Goal: Task Accomplishment & Management: Use online tool/utility

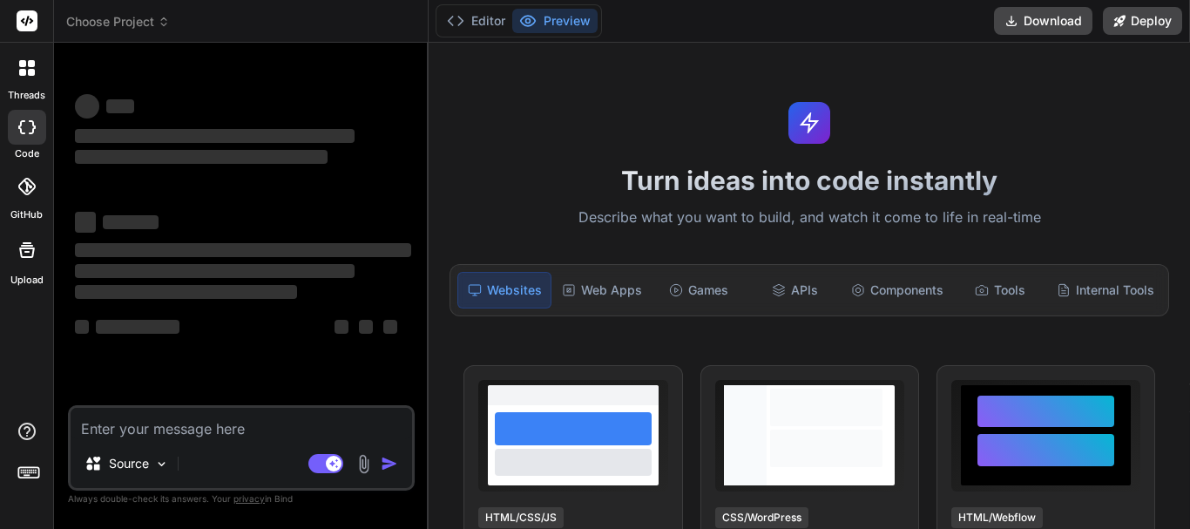
click at [24, 71] on icon at bounding box center [22, 72] width 7 height 7
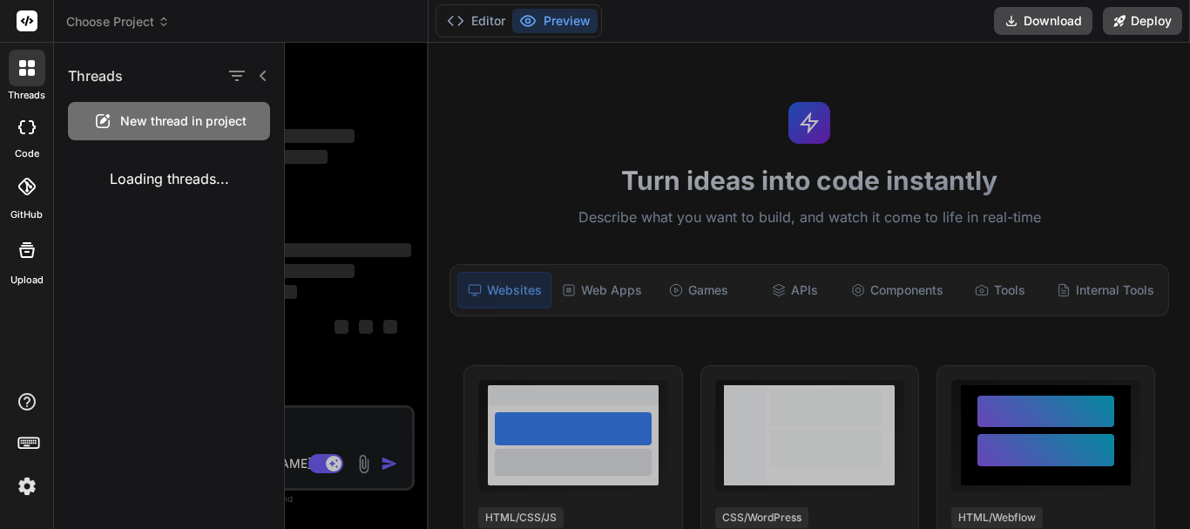
click at [366, 211] on div at bounding box center [737, 286] width 905 height 486
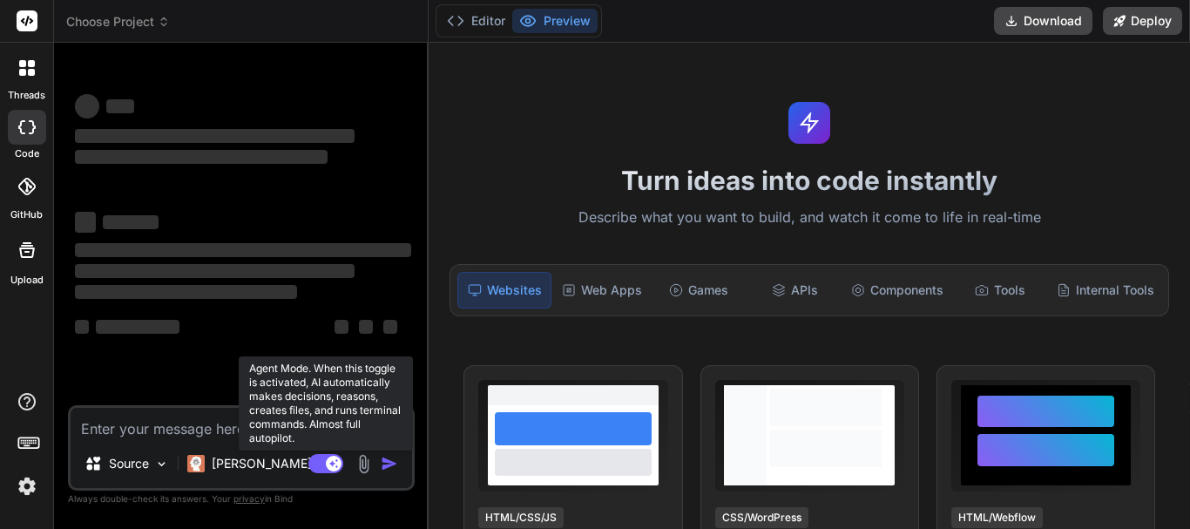
click at [327, 462] on rect at bounding box center [334, 463] width 16 height 16
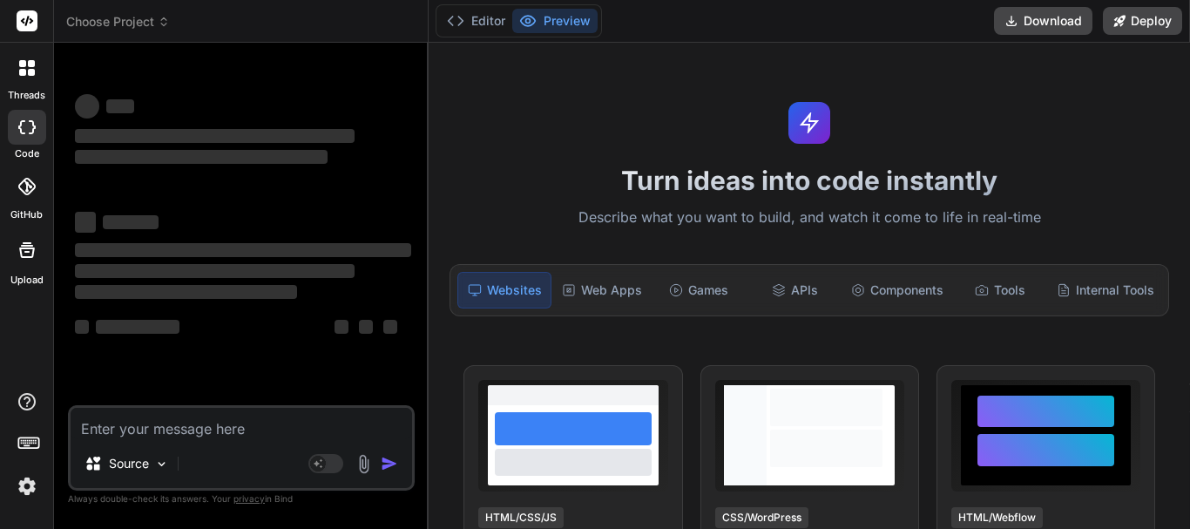
click at [30, 72] on icon at bounding box center [31, 72] width 7 height 7
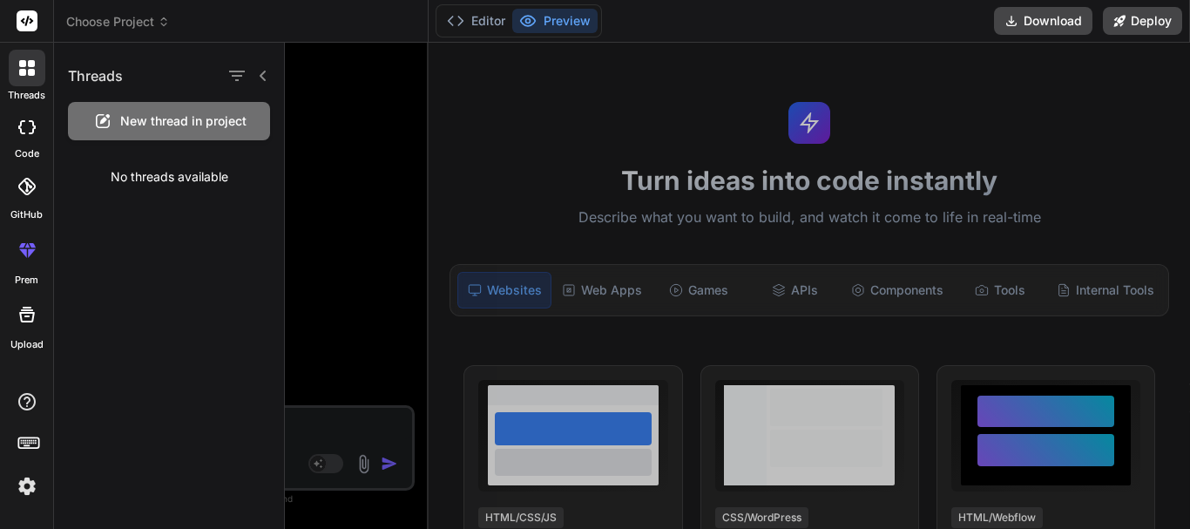
click at [379, 304] on div at bounding box center [737, 286] width 905 height 486
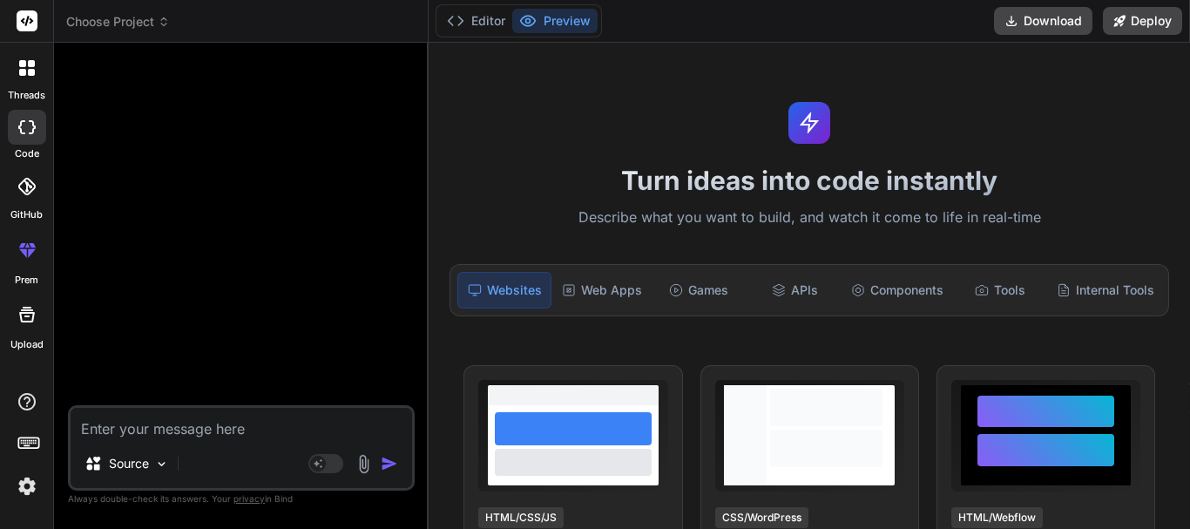
click at [26, 80] on div at bounding box center [27, 68] width 37 height 37
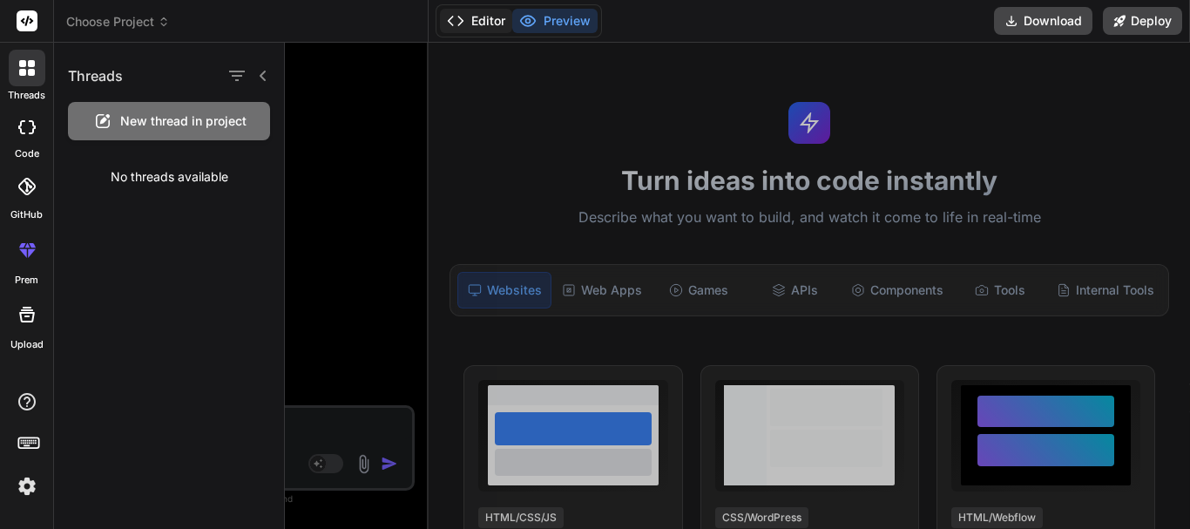
click at [492, 22] on button "Editor" at bounding box center [476, 21] width 72 height 24
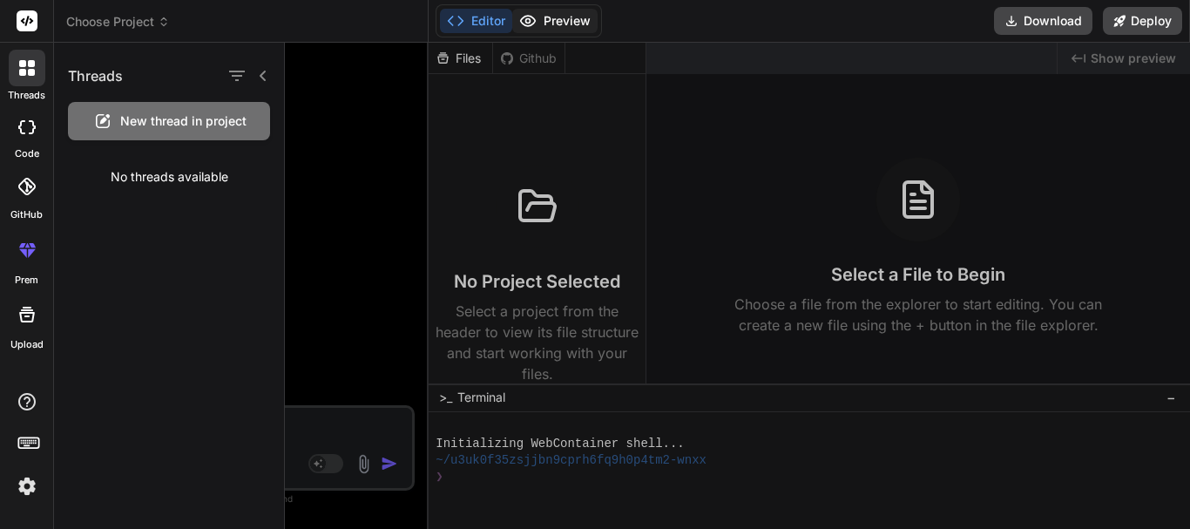
click at [527, 30] on button "Preview" at bounding box center [554, 21] width 85 height 24
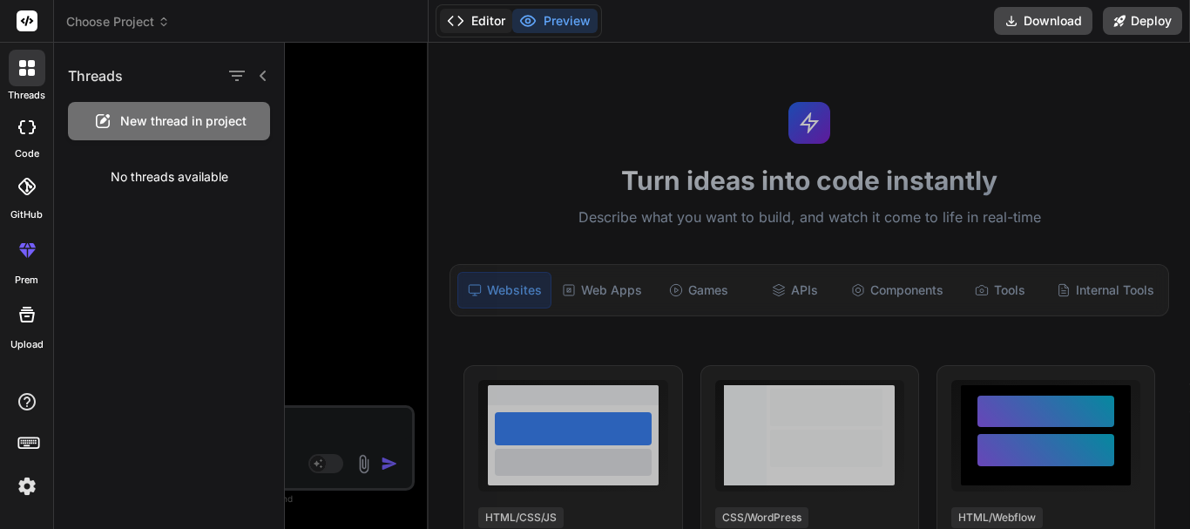
type textarea "x"
click at [467, 22] on button "Editor" at bounding box center [476, 21] width 72 height 24
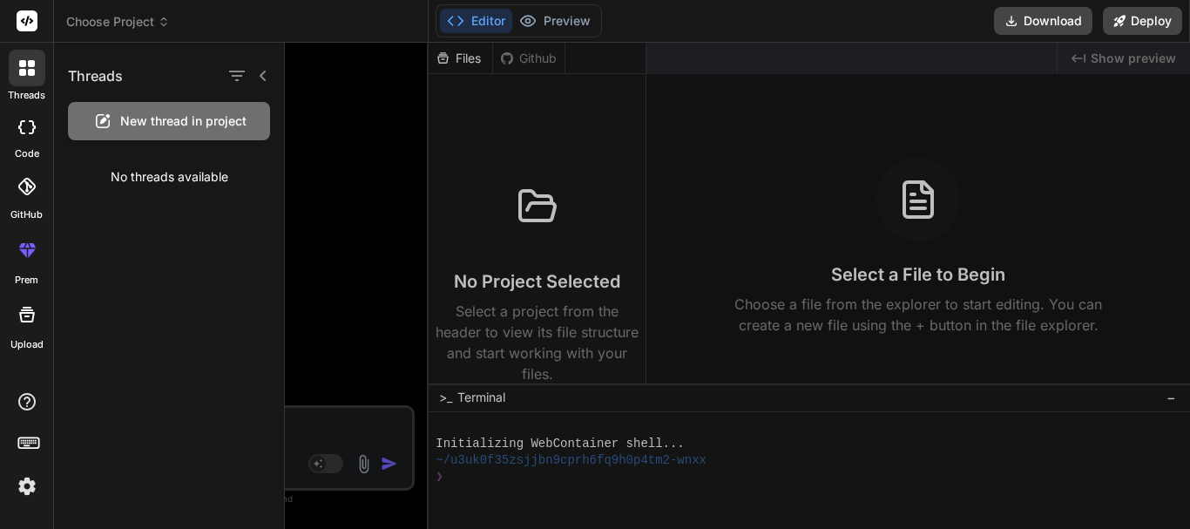
click at [365, 228] on div at bounding box center [737, 286] width 905 height 486
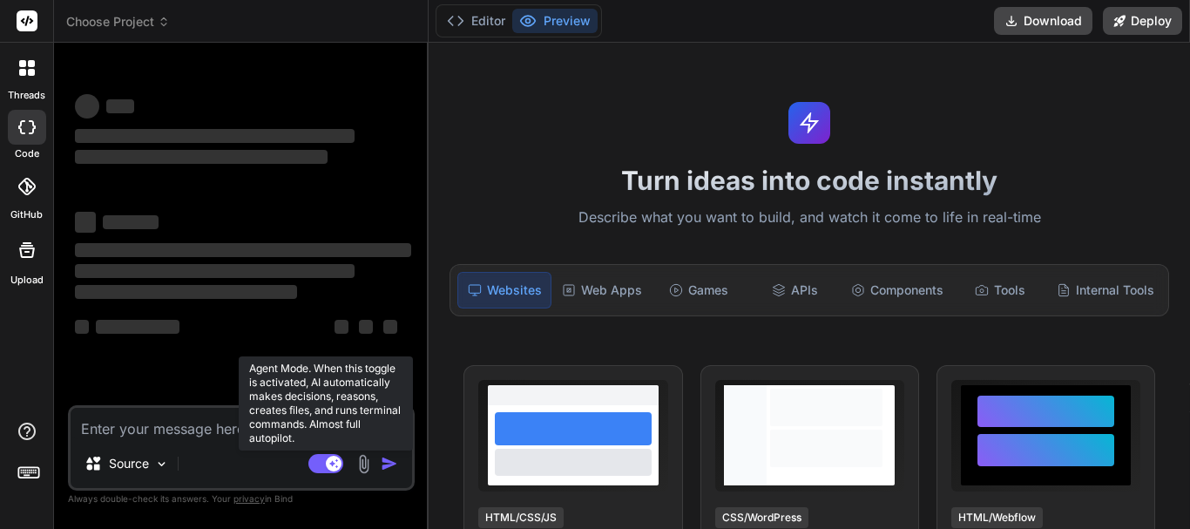
click at [326, 469] on rect at bounding box center [325, 463] width 35 height 19
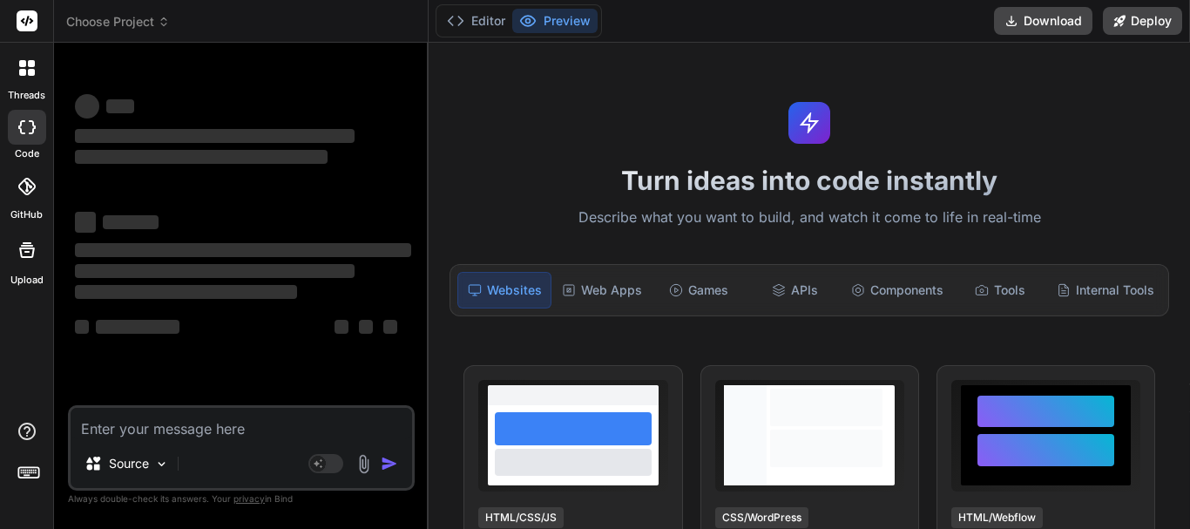
click at [29, 96] on label "threads" at bounding box center [26, 95] width 37 height 15
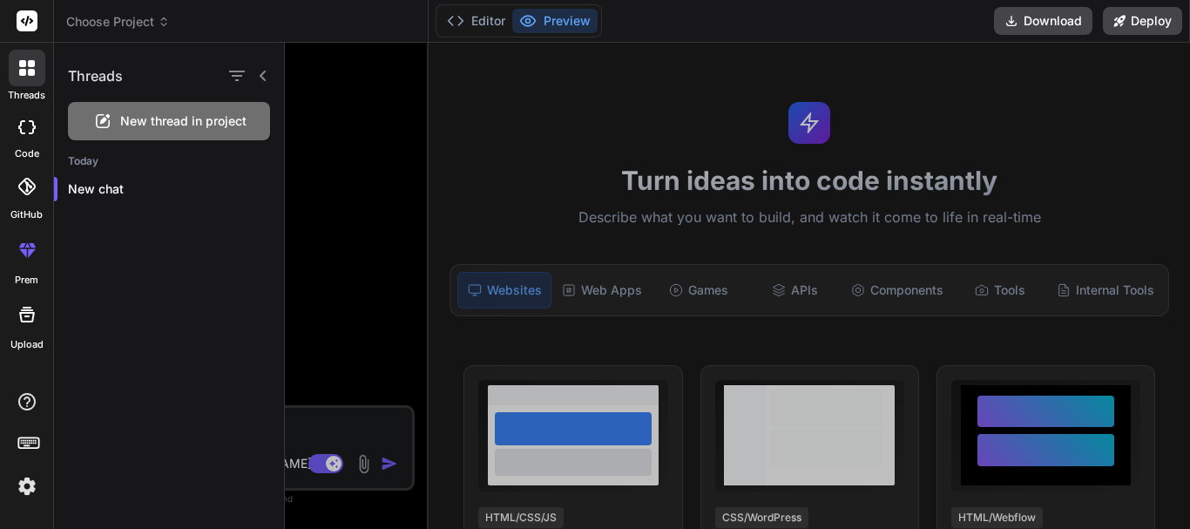
click at [402, 188] on div at bounding box center [737, 286] width 905 height 486
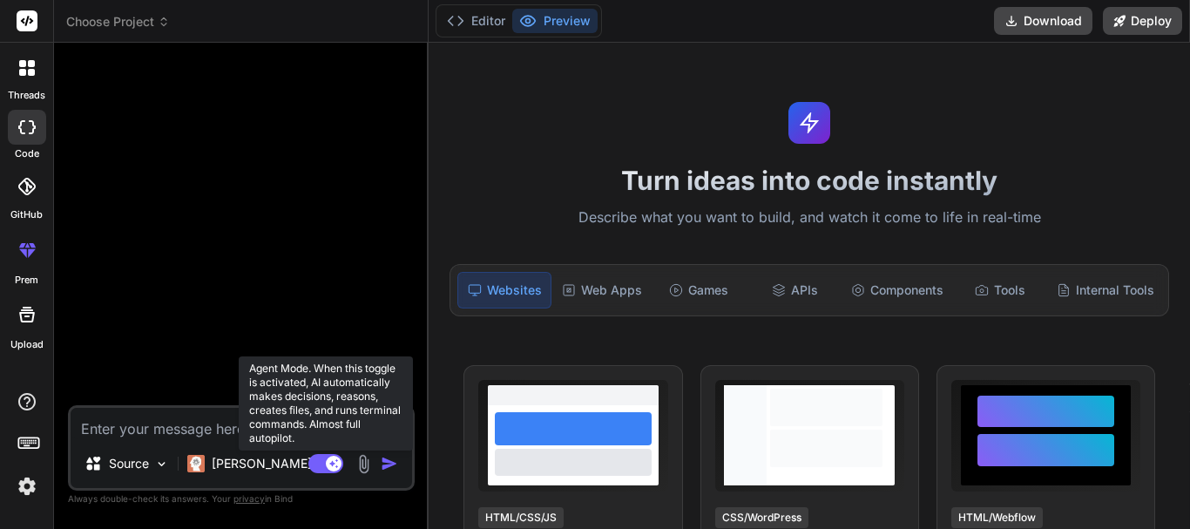
click at [320, 463] on rect at bounding box center [325, 463] width 35 height 19
type textarea "x"
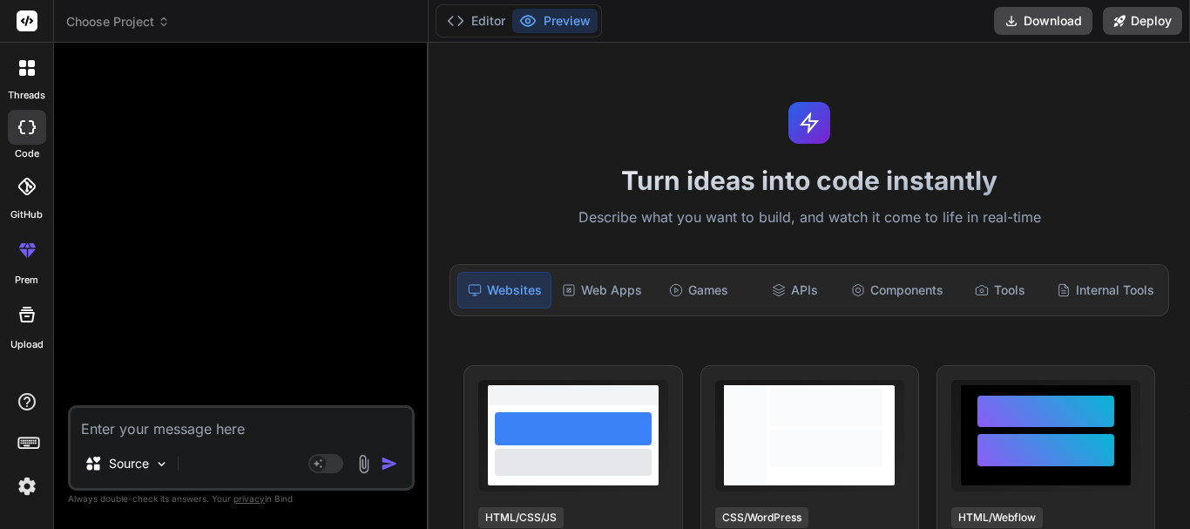
click at [33, 74] on icon at bounding box center [31, 72] width 7 height 7
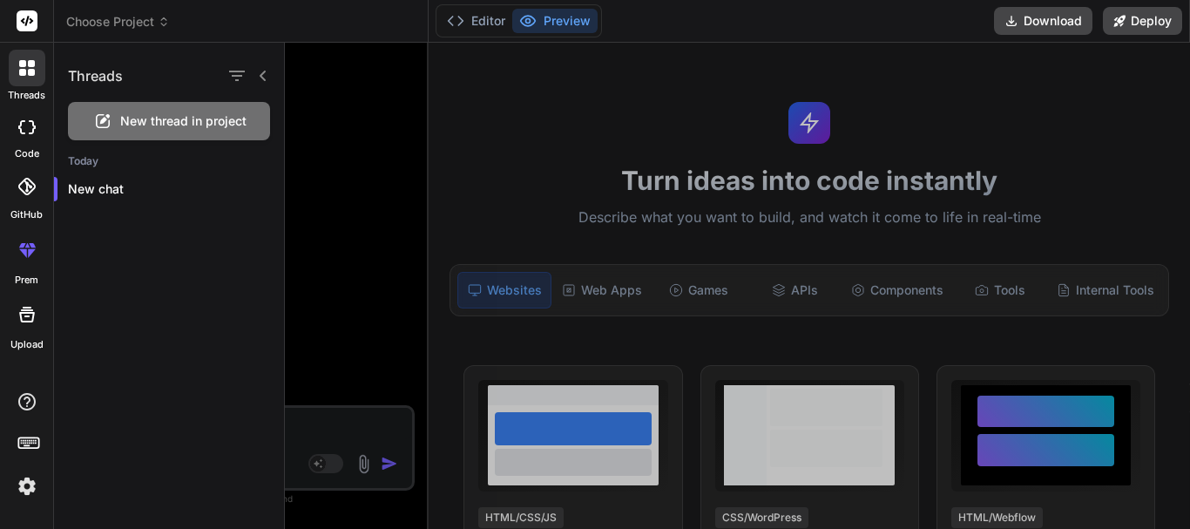
click at [329, 282] on div at bounding box center [737, 286] width 905 height 486
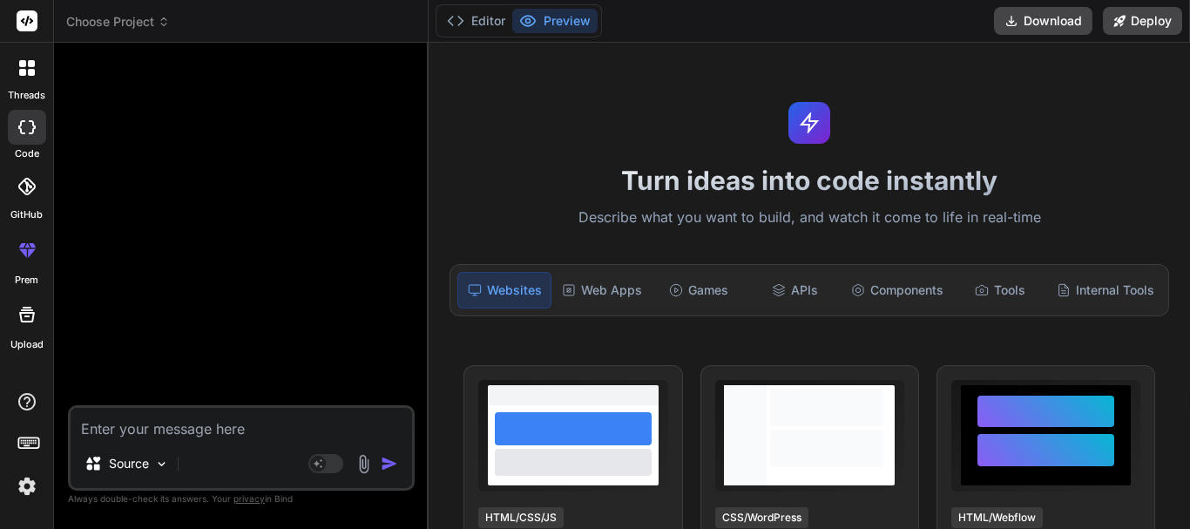
click at [213, 424] on textarea at bounding box center [241, 423] width 341 height 31
paste textarea "This is the view <!DOCTYPE html> <html> <?php $this->load->view('template/heade…"
type textarea "This is the view <!DOCTYPE html> <html> <?php $this->load->view('template/heade…"
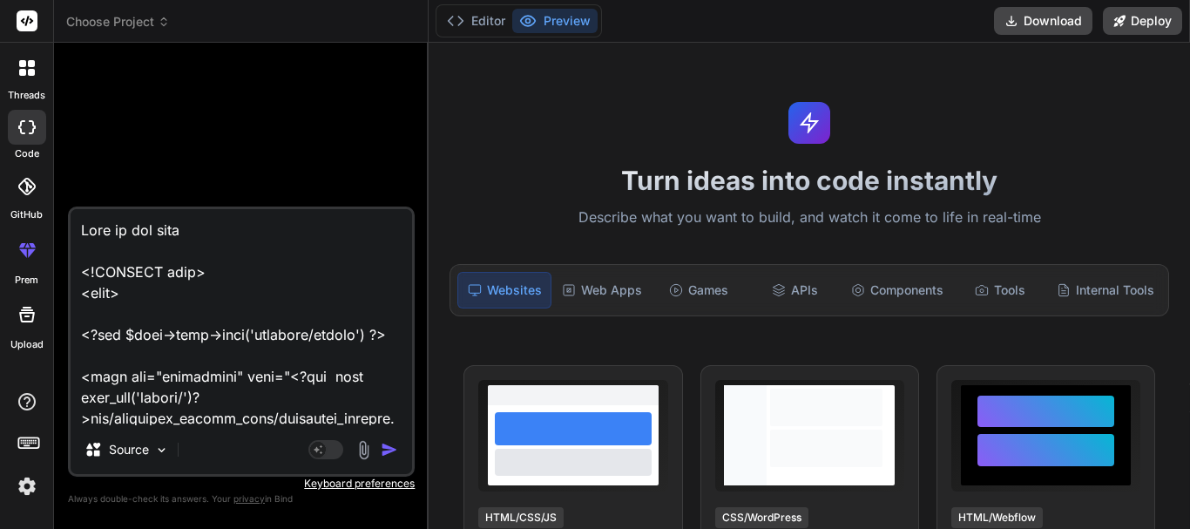
scroll to position [45417, 0]
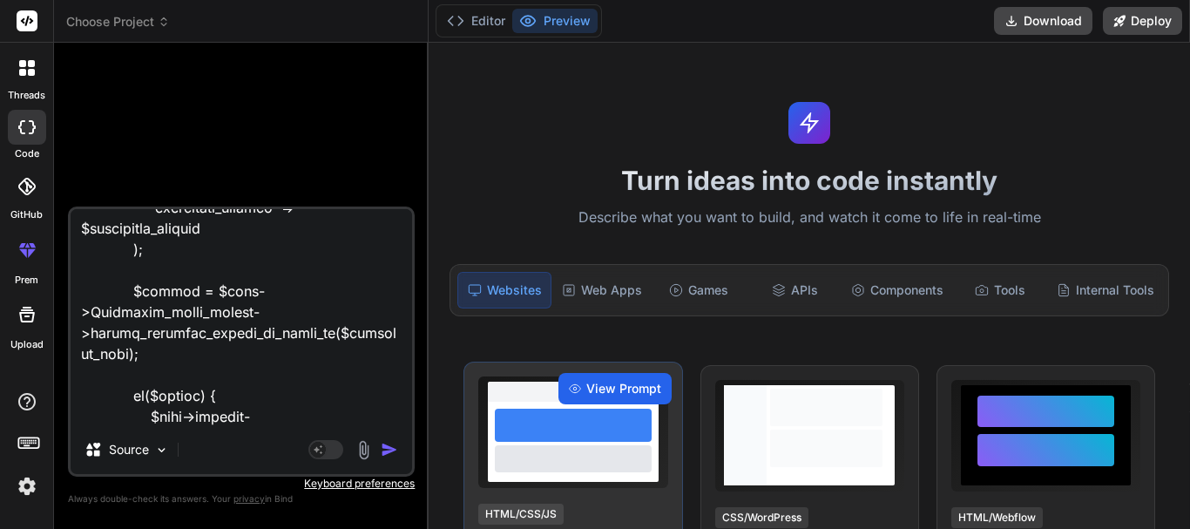
type textarea "x"
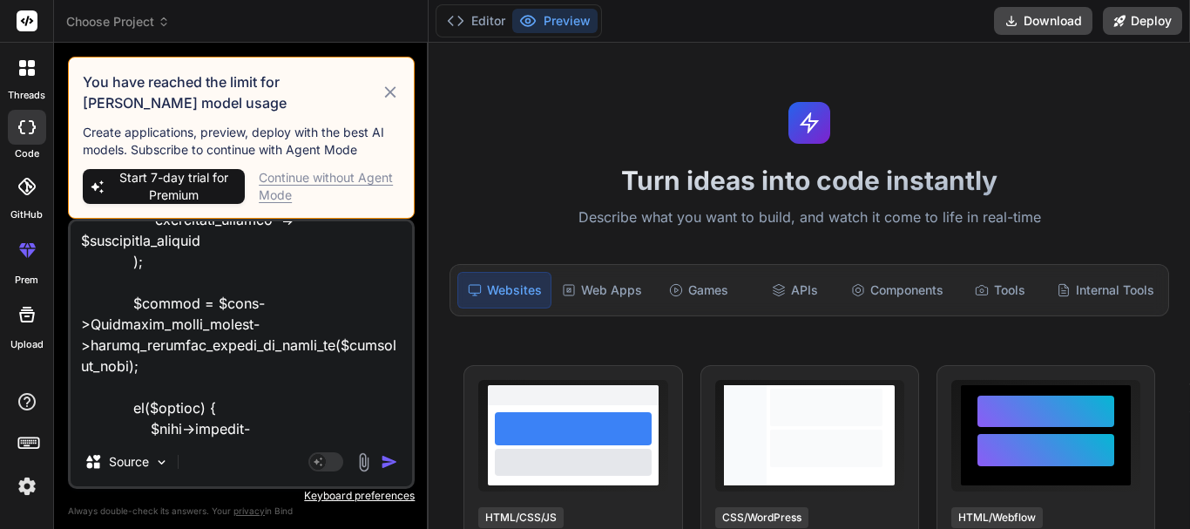
type textarea "This is the view <!DOCTYPE html> <html> <?php $this->load->view('template/heade…"
click at [392, 95] on icon at bounding box center [389, 91] width 11 height 11
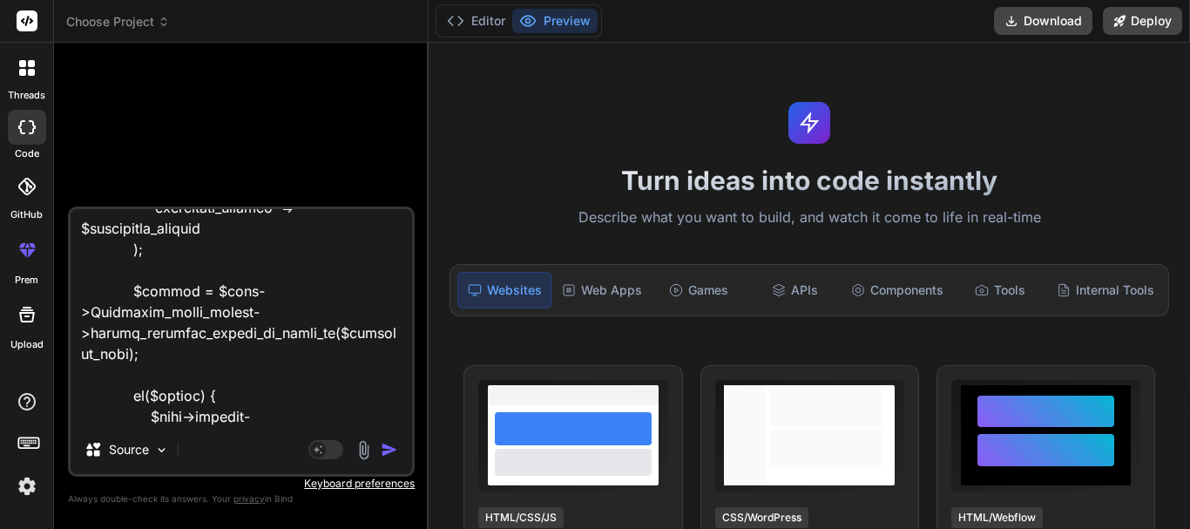
click at [239, 404] on textarea at bounding box center [241, 317] width 341 height 216
click at [392, 445] on img "button" at bounding box center [389, 449] width 17 height 17
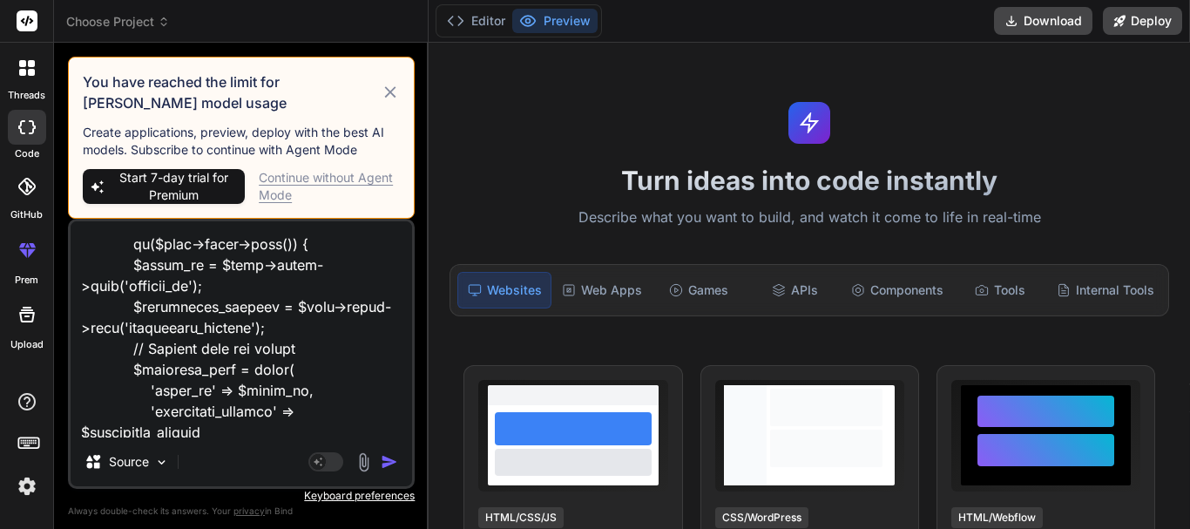
scroll to position [45419, 0]
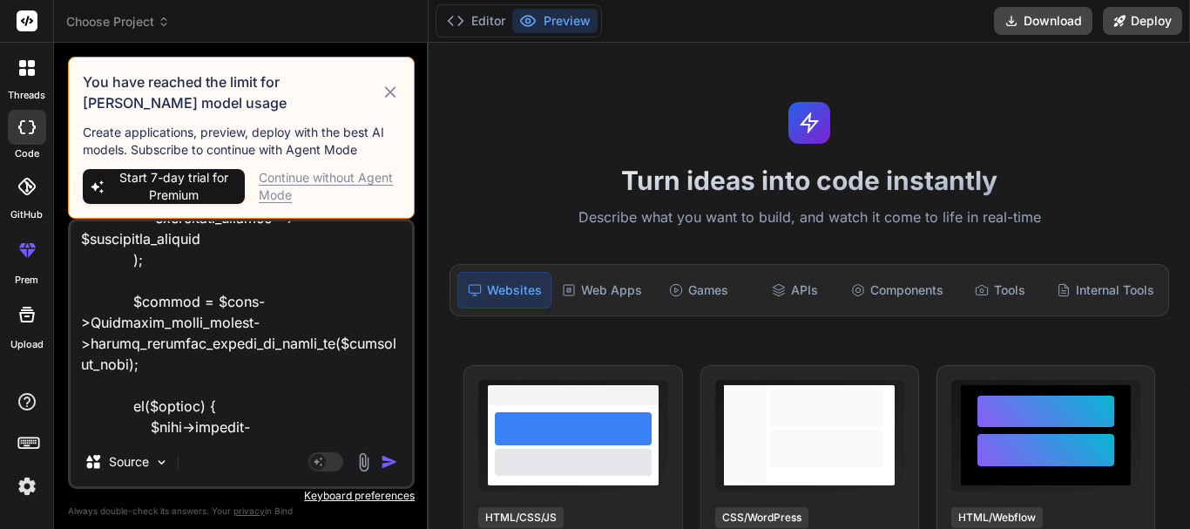
click at [32, 494] on img at bounding box center [27, 486] width 30 height 30
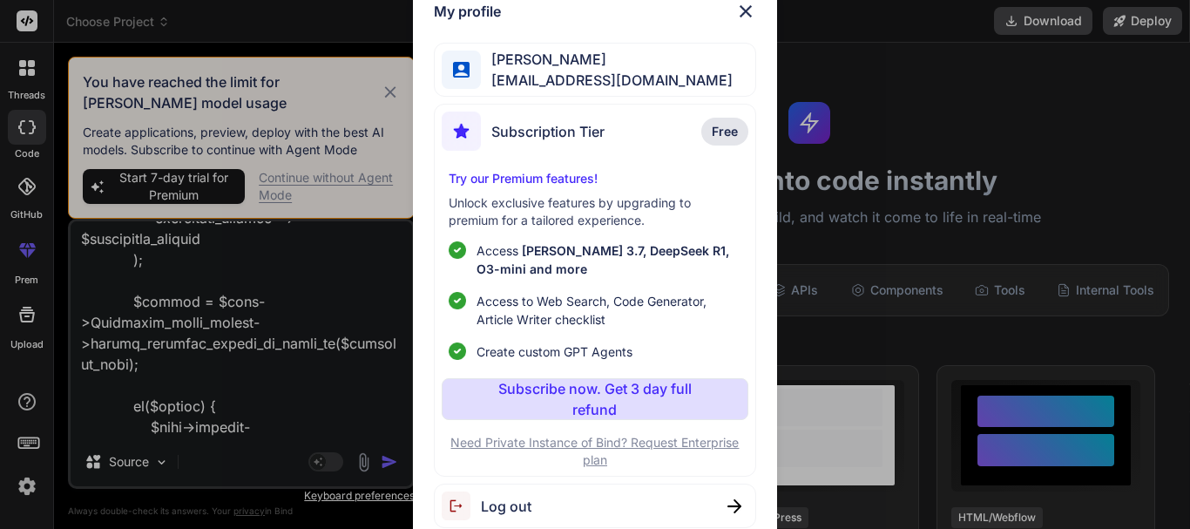
click at [663, 79] on div "Paul Chiemelu paulcity2002@gmail.com" at bounding box center [594, 70] width 321 height 55
click at [731, 509] on img at bounding box center [734, 506] width 14 height 14
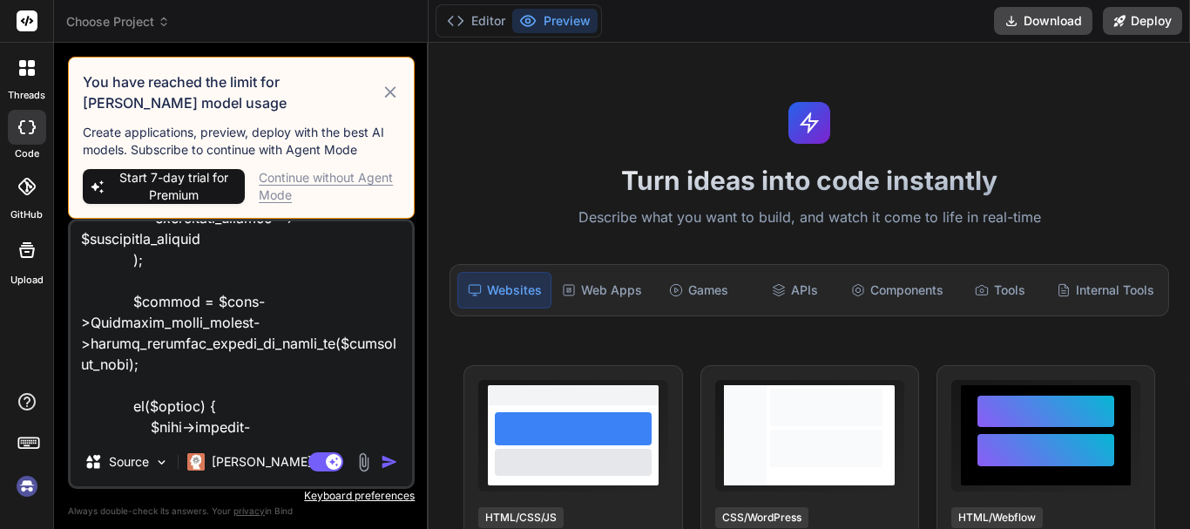
scroll to position [33, 0]
click at [208, 428] on textarea at bounding box center [241, 329] width 341 height 216
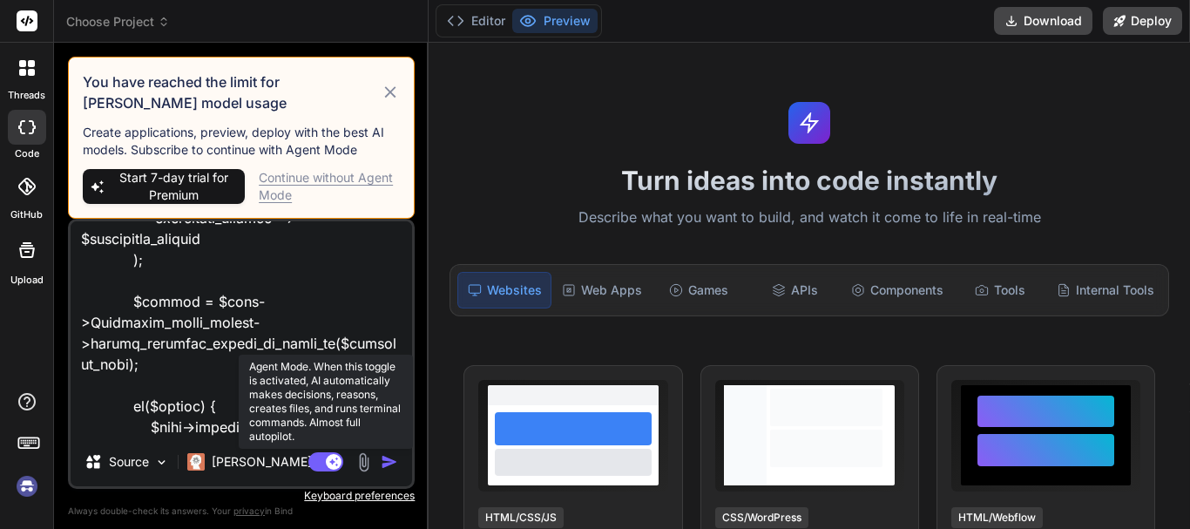
click at [326, 465] on rect at bounding box center [325, 461] width 35 height 19
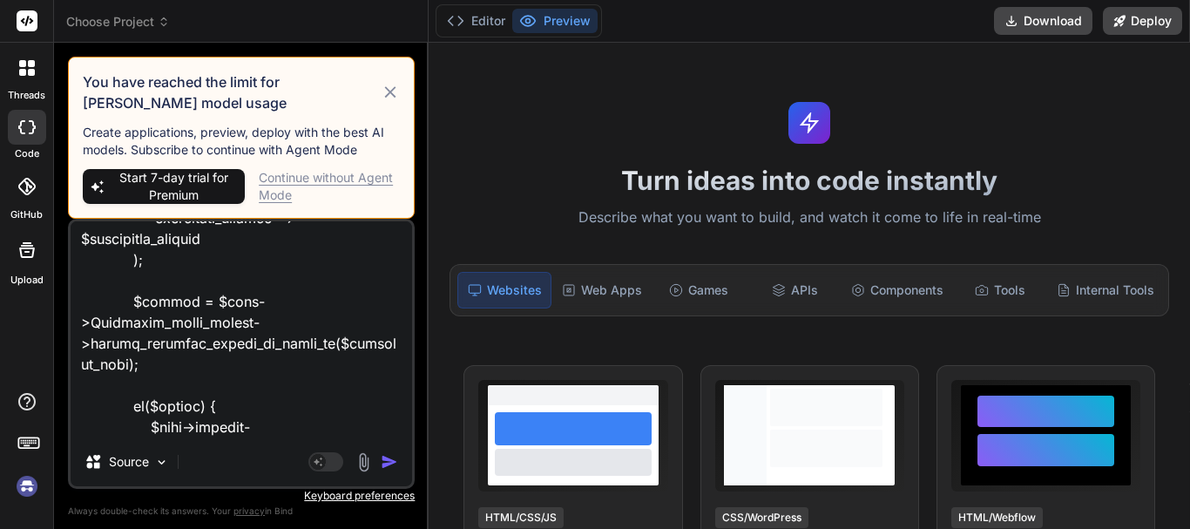
click at [384, 468] on img "button" at bounding box center [389, 461] width 17 height 17
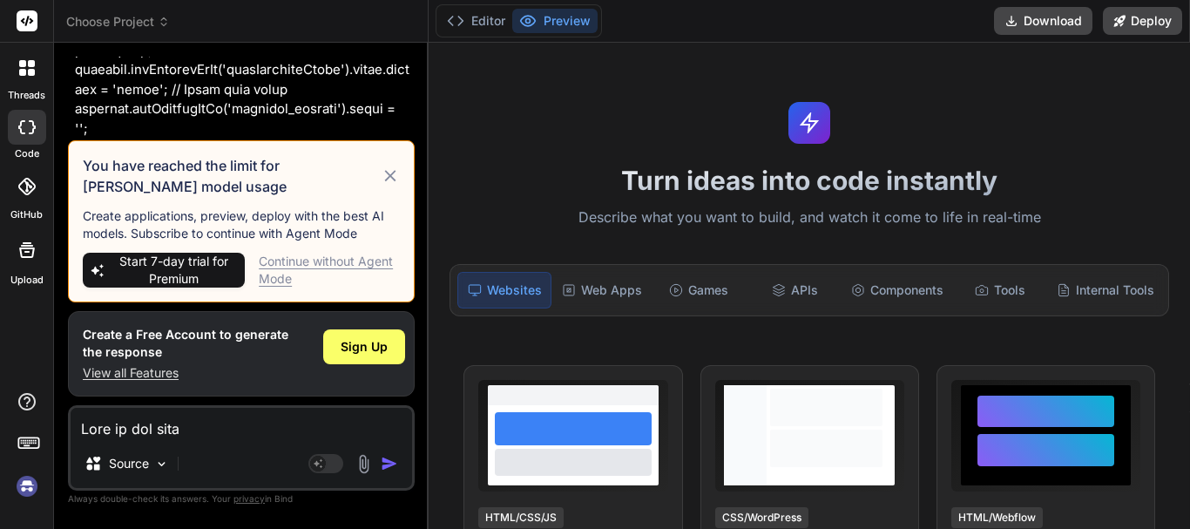
scroll to position [19809, 0]
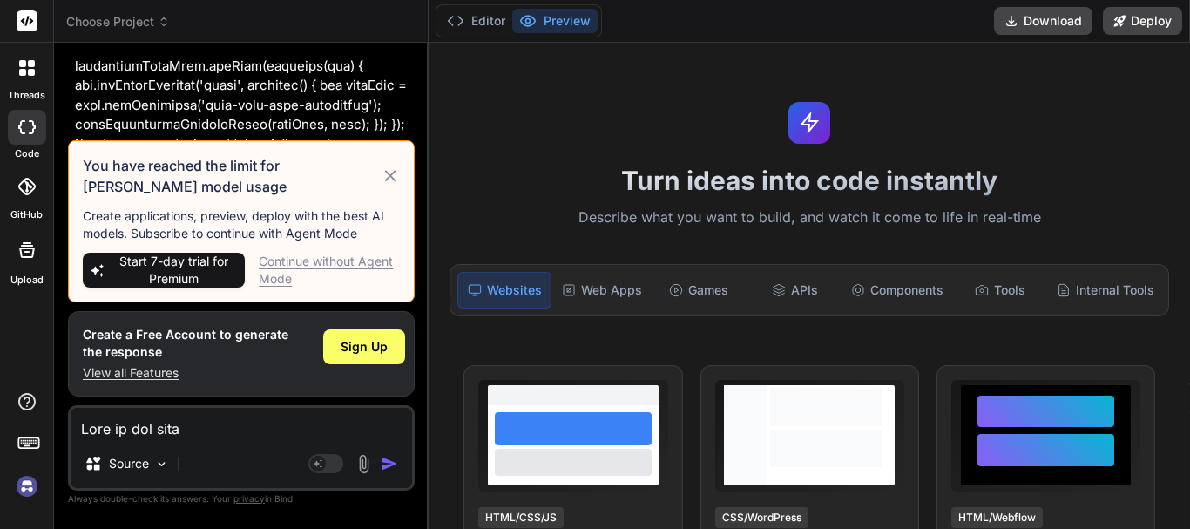
click at [390, 179] on icon at bounding box center [391, 175] width 20 height 21
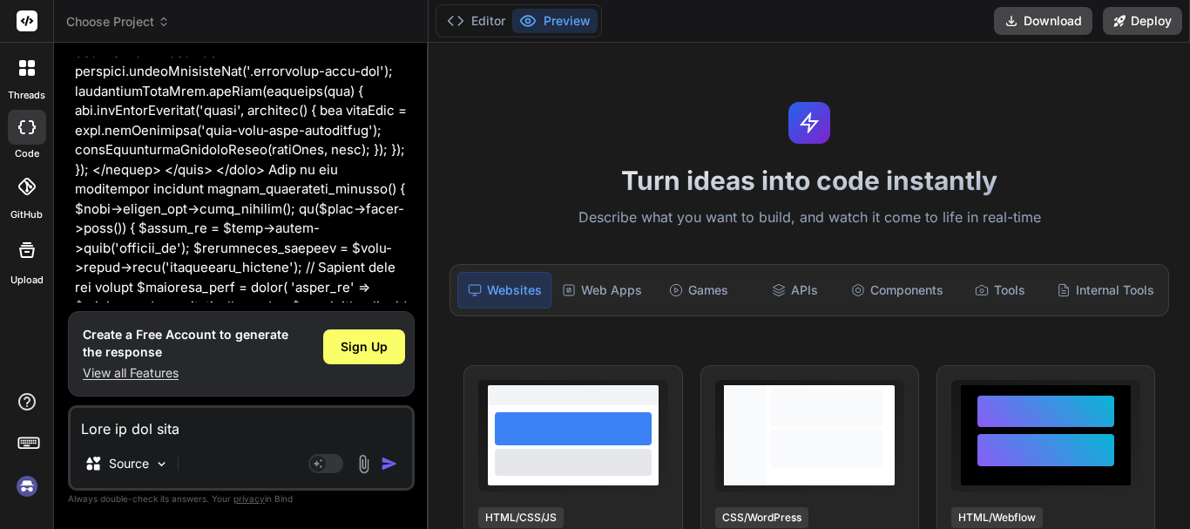
scroll to position [19789, 0]
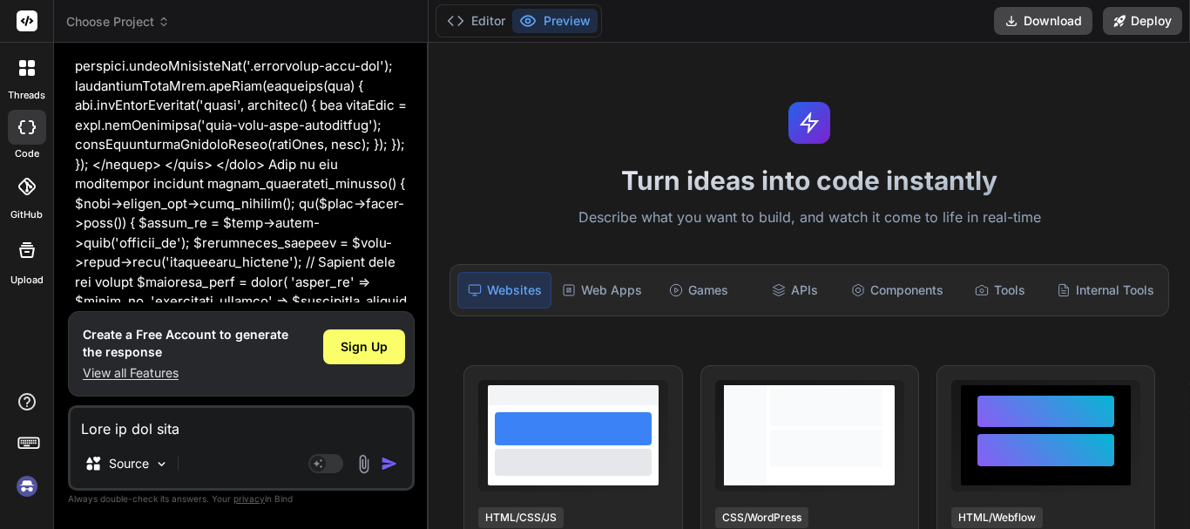
click at [215, 427] on textarea at bounding box center [241, 423] width 341 height 31
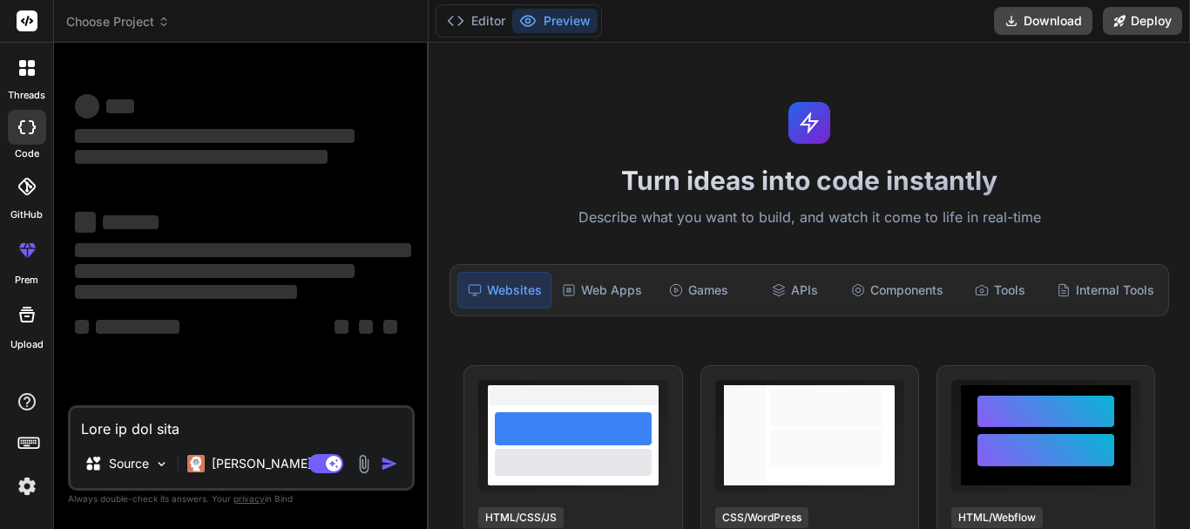
scroll to position [0, 0]
click at [213, 433] on textarea at bounding box center [241, 423] width 341 height 31
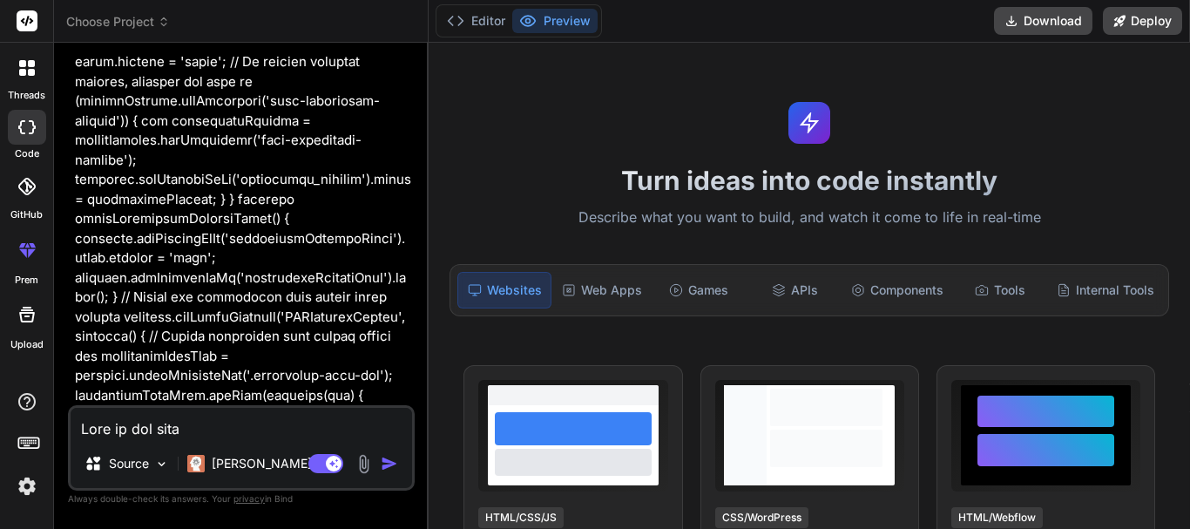
scroll to position [19741, 0]
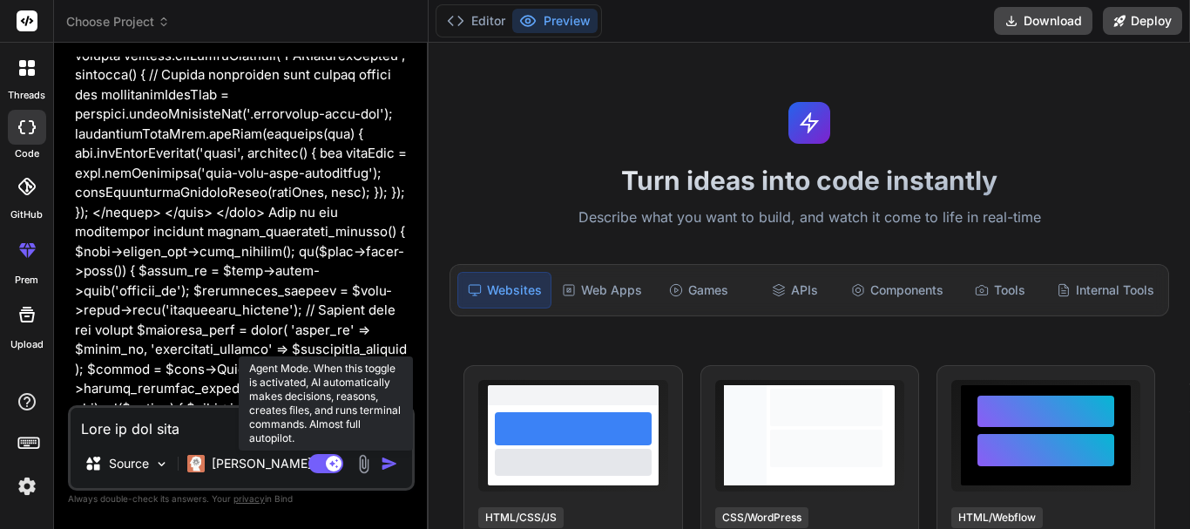
click at [327, 460] on rect at bounding box center [334, 463] width 16 height 16
type textarea "x"
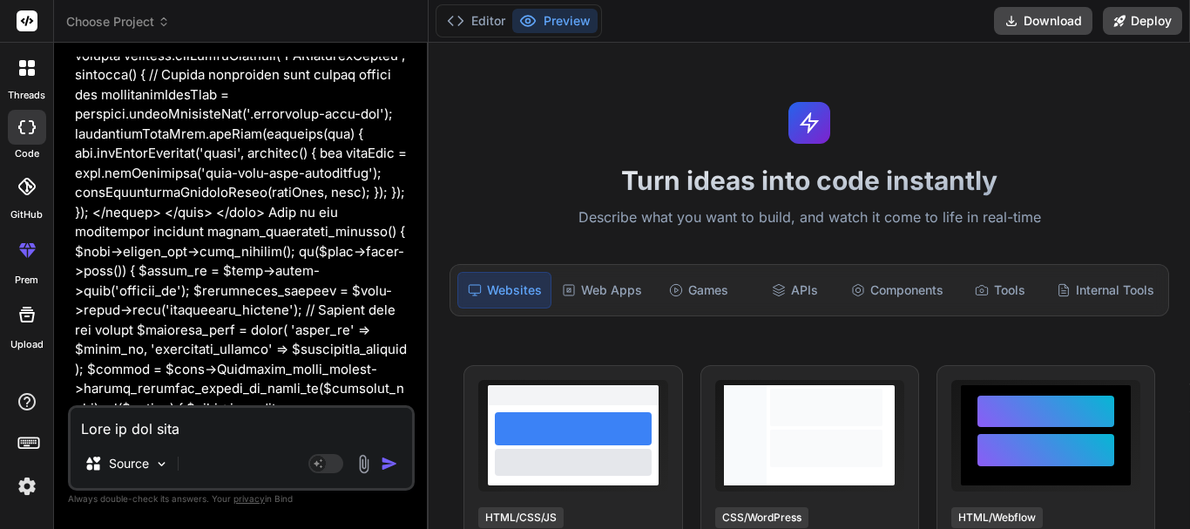
click at [219, 428] on textarea at bounding box center [241, 423] width 341 height 31
click at [391, 463] on img "button" at bounding box center [389, 463] width 17 height 17
click at [250, 435] on textarea at bounding box center [241, 423] width 341 height 31
type textarea "d"
type textarea "x"
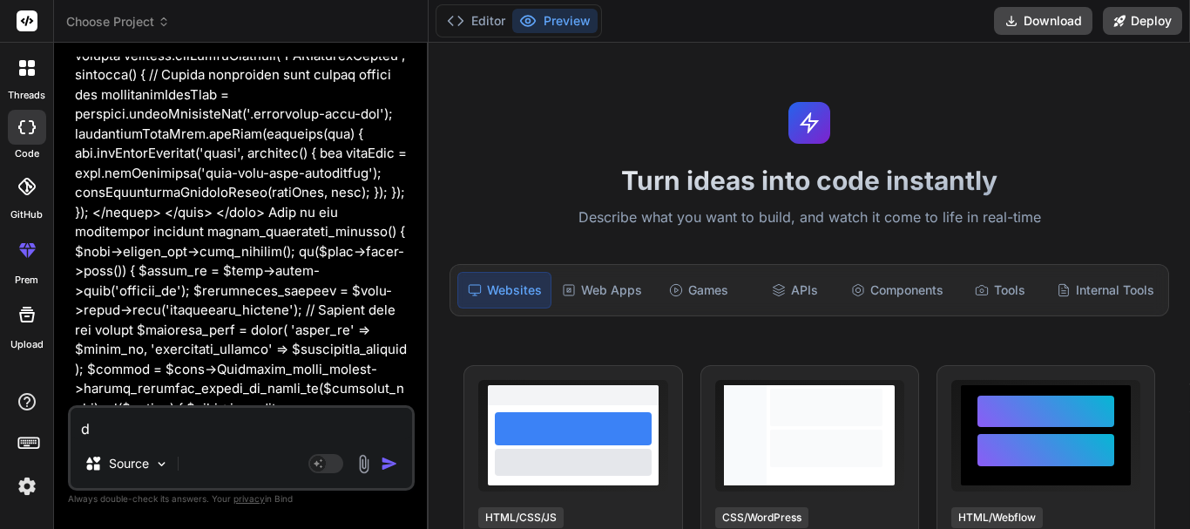
type textarea "do"
type textarea "x"
type textarea "don"
type textarea "x"
type textarea "don'"
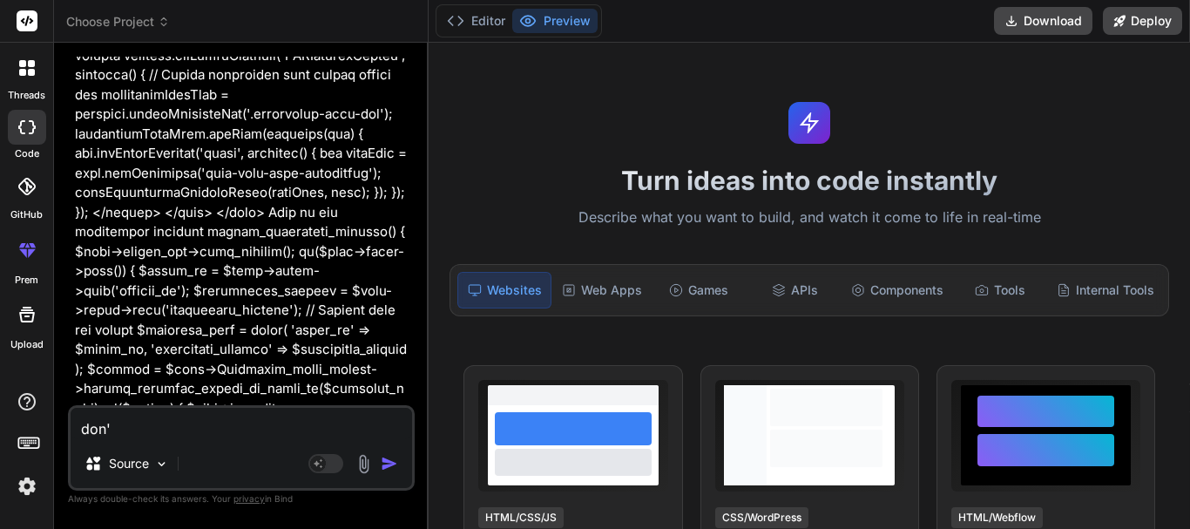
type textarea "x"
type textarea "don't"
type textarea "x"
type textarea "don't"
type textarea "x"
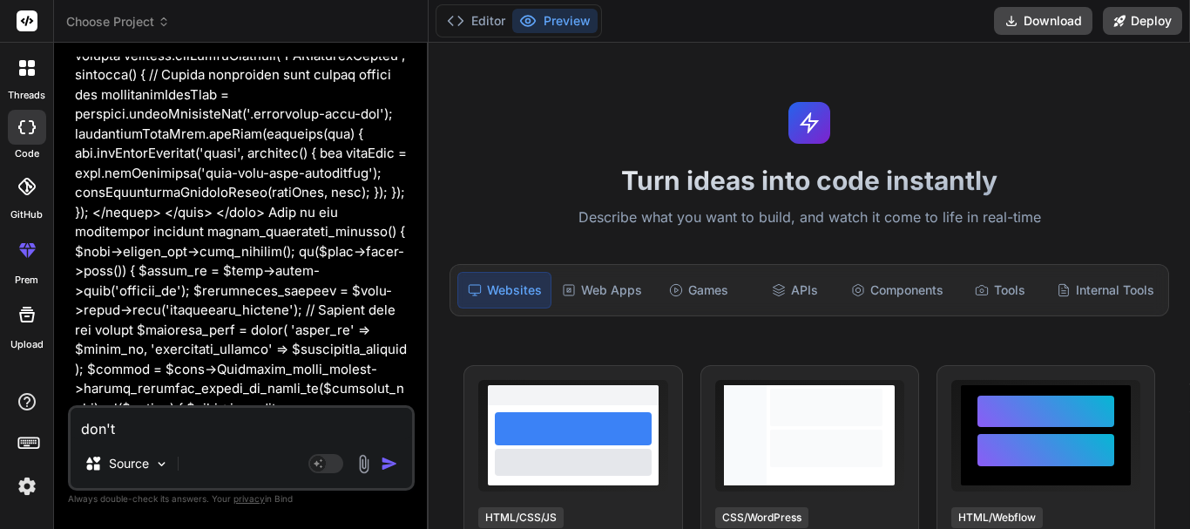
type textarea "don't c"
type textarea "x"
type textarea "don't ch"
type textarea "x"
type textarea "don't cha"
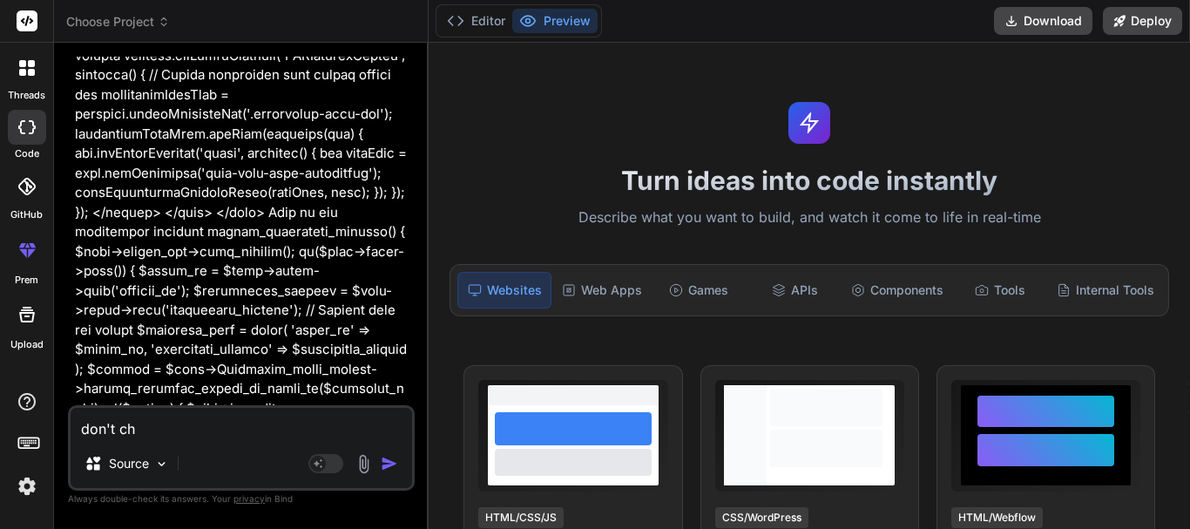
type textarea "x"
type textarea "don't chan"
type textarea "x"
type textarea "don't chang"
type textarea "x"
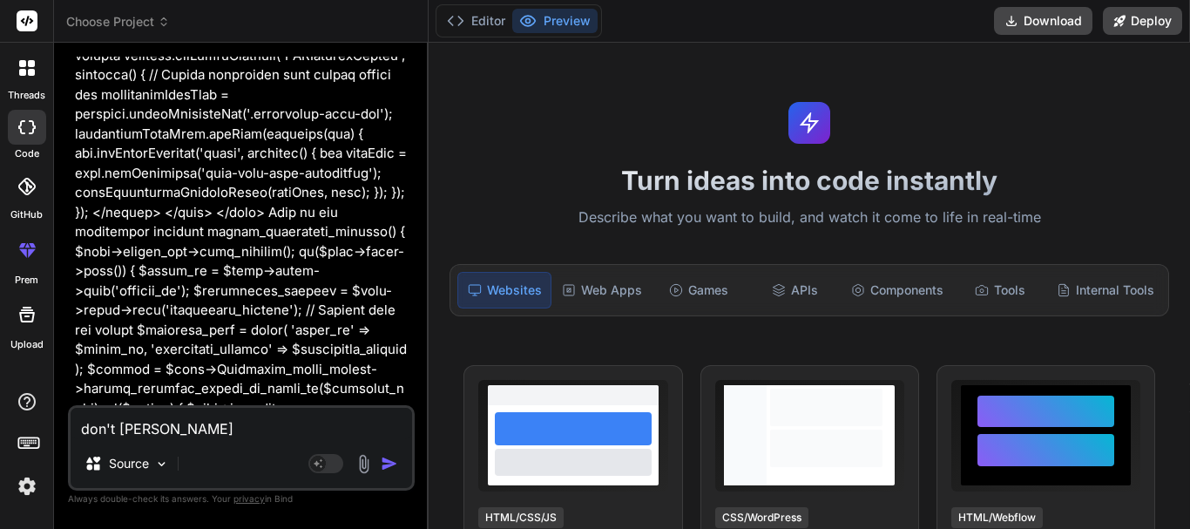
type textarea "don't change"
type textarea "x"
type textarea "don't change"
type textarea "x"
type textarea "don't change t"
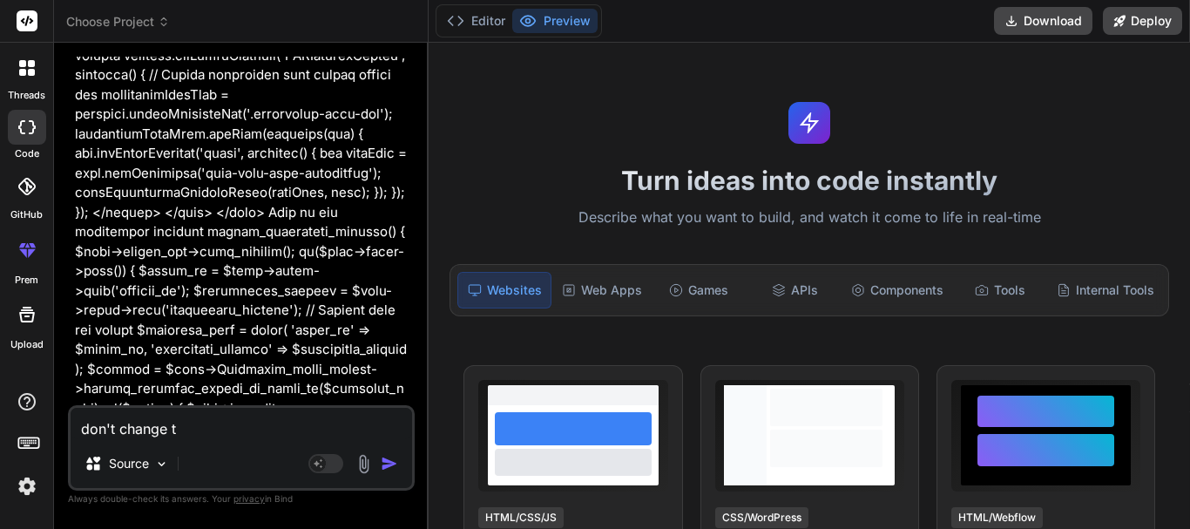
type textarea "x"
type textarea "don't change th"
type textarea "x"
type textarea "don't change the"
type textarea "x"
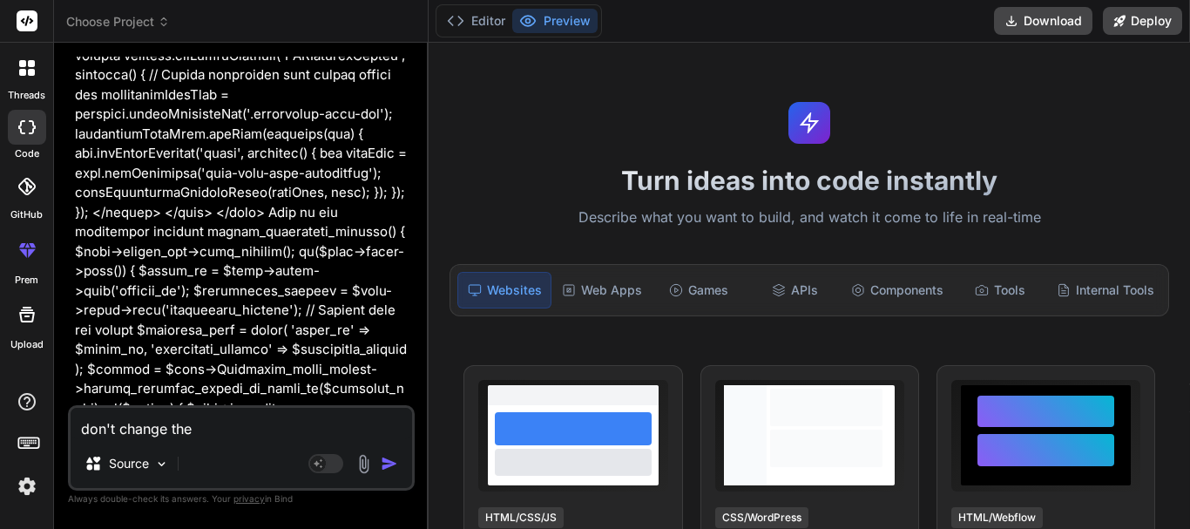
type textarea "don't change the"
type textarea "x"
type textarea "don't change the d"
type textarea "x"
type textarea "don't change the de"
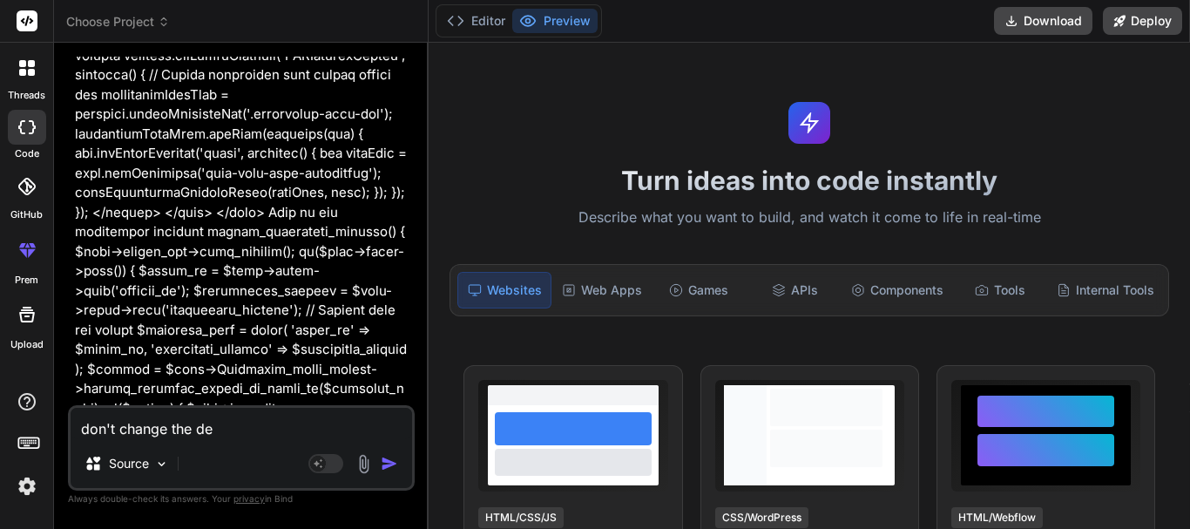
type textarea "x"
type textarea "don't change the des"
type textarea "x"
type textarea "don't change the desi"
type textarea "x"
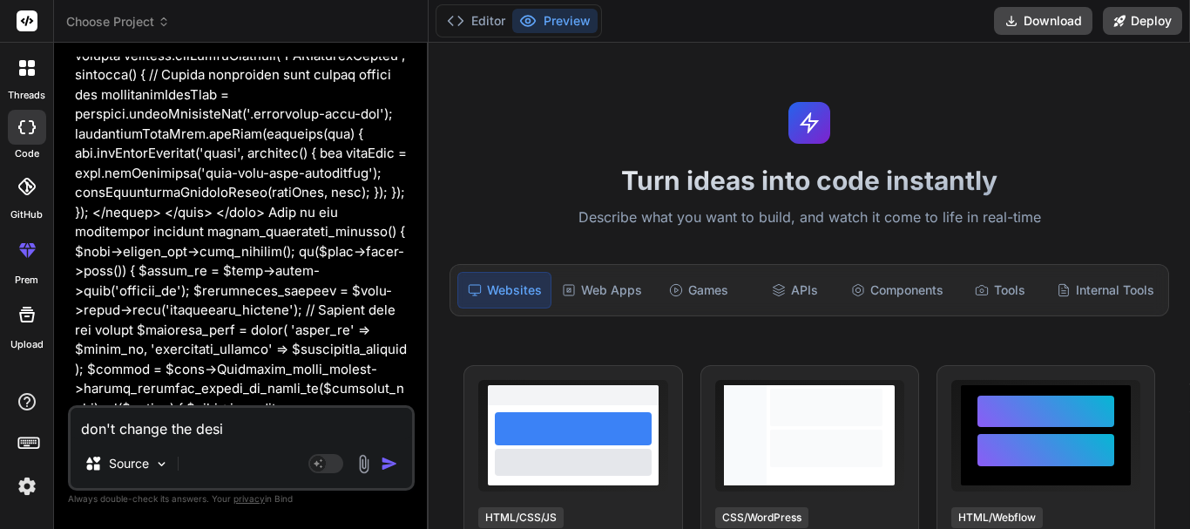
type textarea "don't change the desig"
type textarea "x"
type textarea "don't change the design"
type textarea "x"
type textarea "don't change the design"
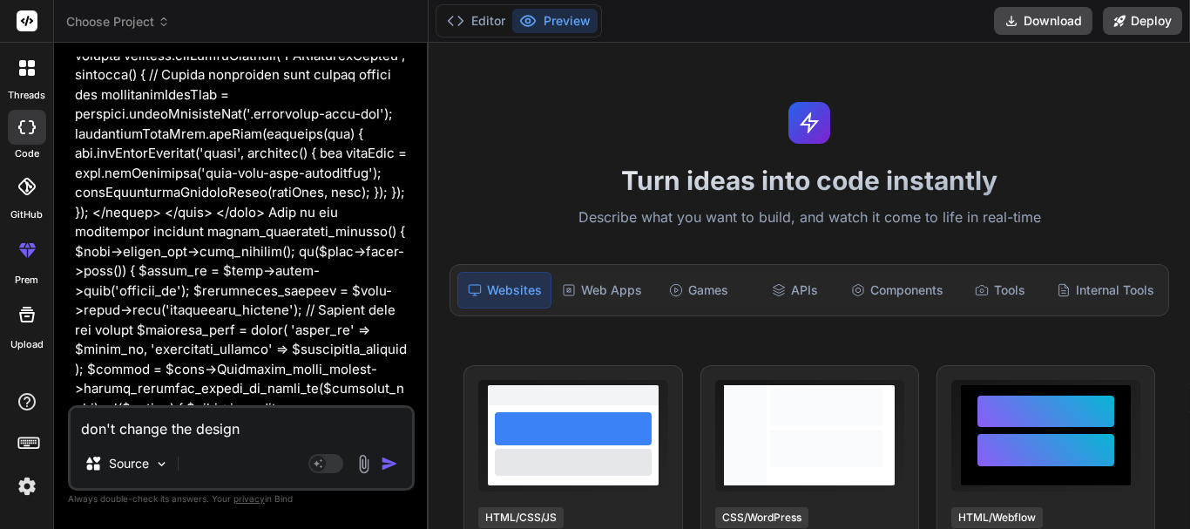
type textarea "x"
type textarea "don't change the design o"
type textarea "x"
type textarea "don't change the design or"
type textarea "x"
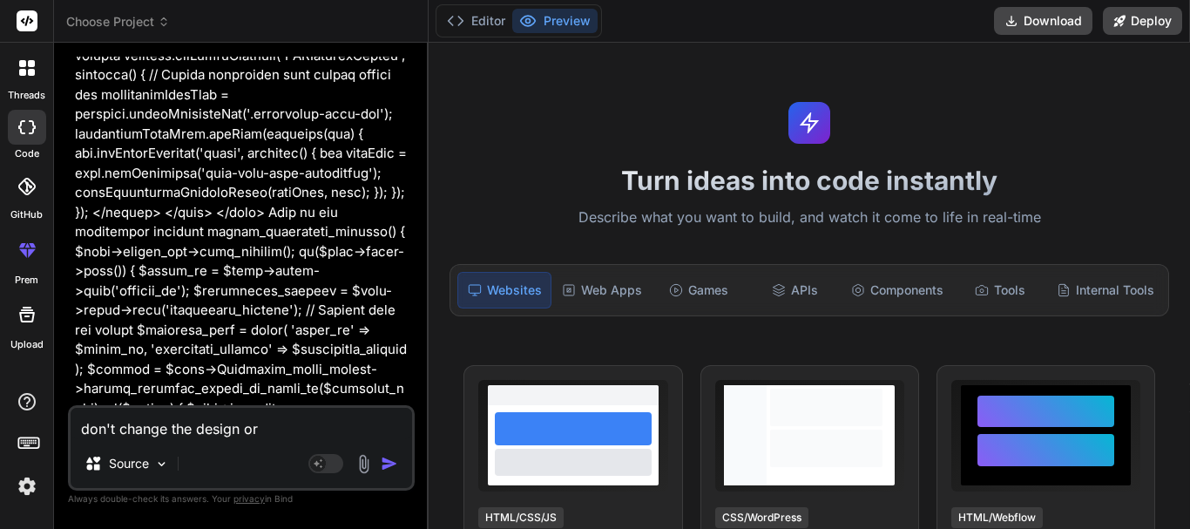
type textarea "don't change the design or"
type textarea "x"
type textarea "don't change the design or s"
type textarea "x"
type textarea "don't change the design or st"
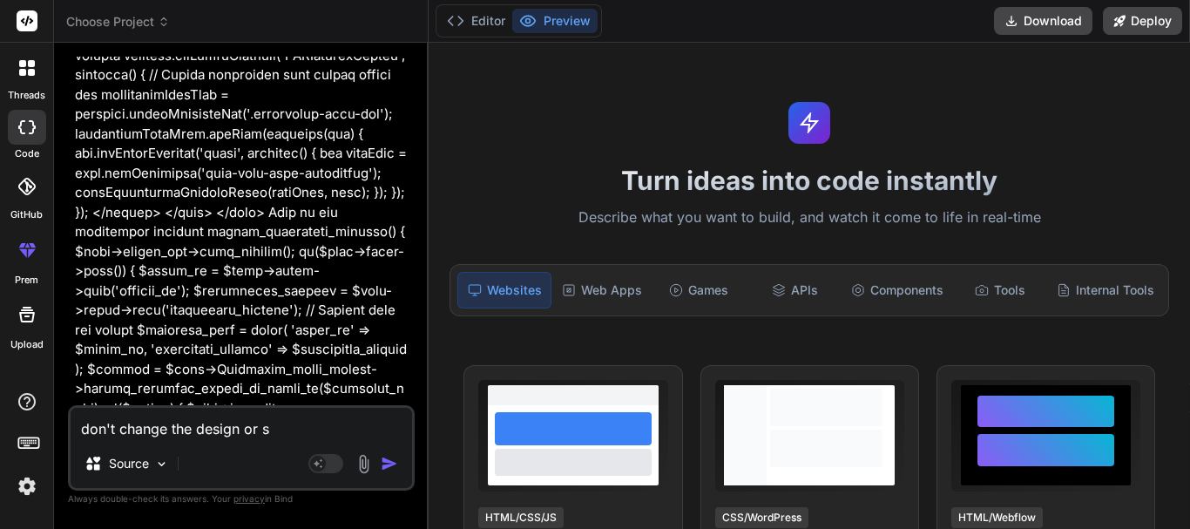
type textarea "x"
type textarea "don't change the design or stu"
type textarea "x"
type textarea "don't change the design or stur"
type textarea "x"
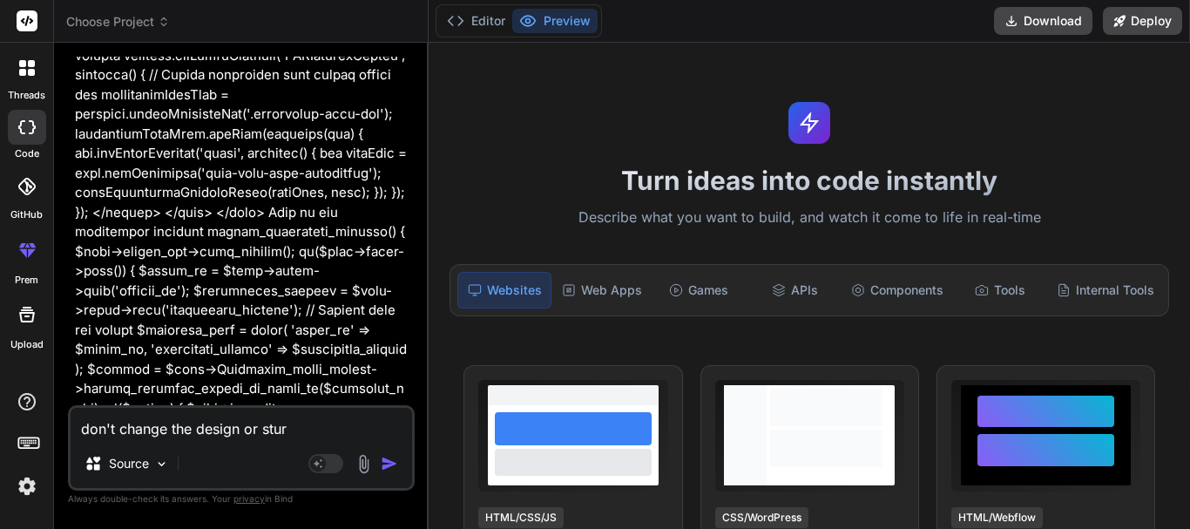
type textarea "don't change the design or stu"
type textarea "x"
type textarea "don't change the design or st"
type textarea "x"
type textarea "don't change the design or str"
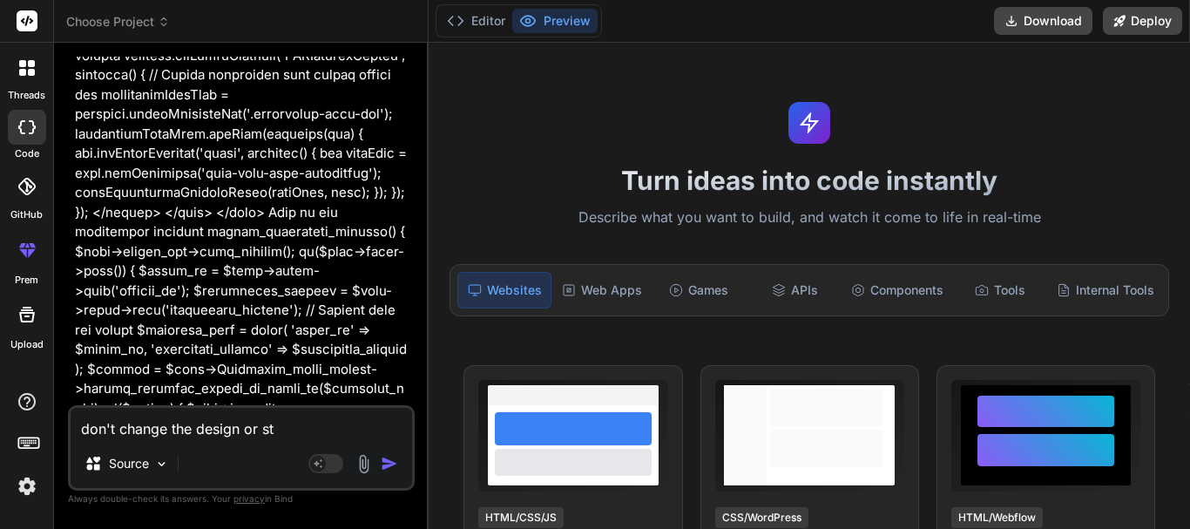
type textarea "x"
type textarea "don't change the design or stru"
type textarea "x"
type textarea "don't change the design or struc"
type textarea "x"
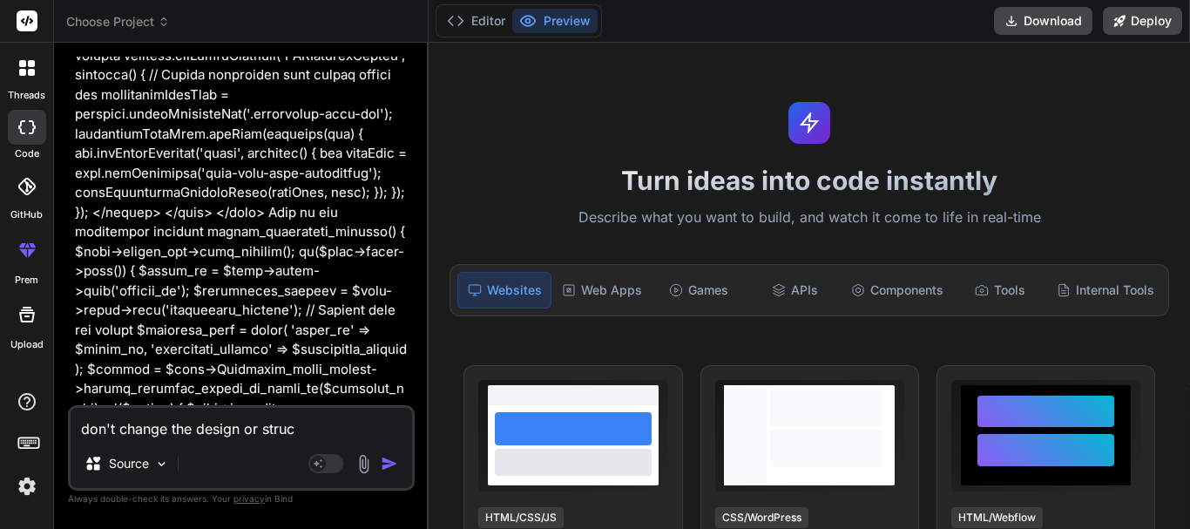
type textarea "don't change the design or struct"
type textarea "x"
type textarea "don't change the design or structu"
type textarea "x"
type textarea "don't change the design or structur"
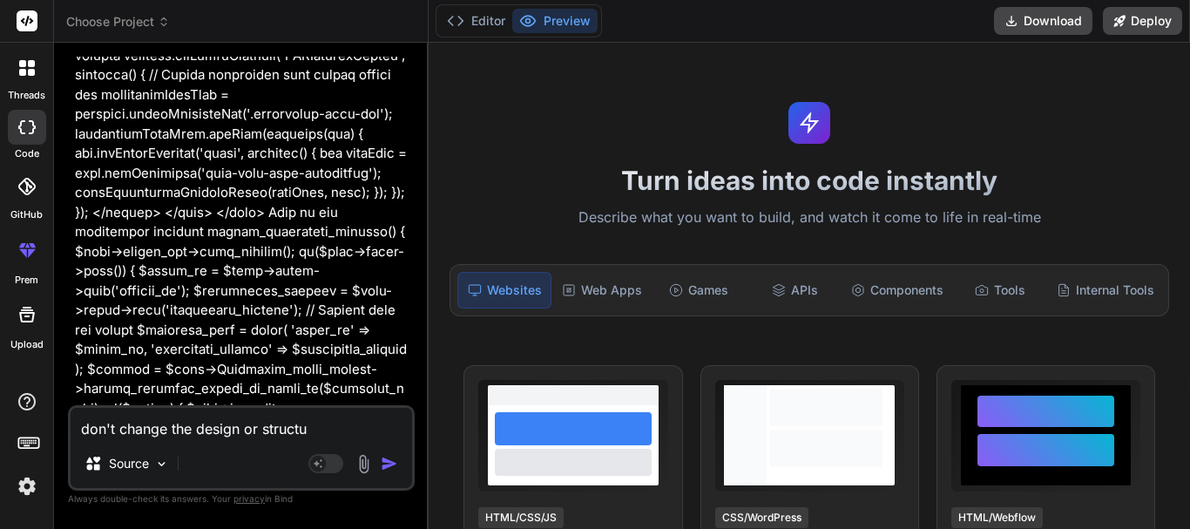
type textarea "x"
type textarea "don't change the design or structure"
type textarea "x"
type textarea "don't change the design or structure"
type textarea "x"
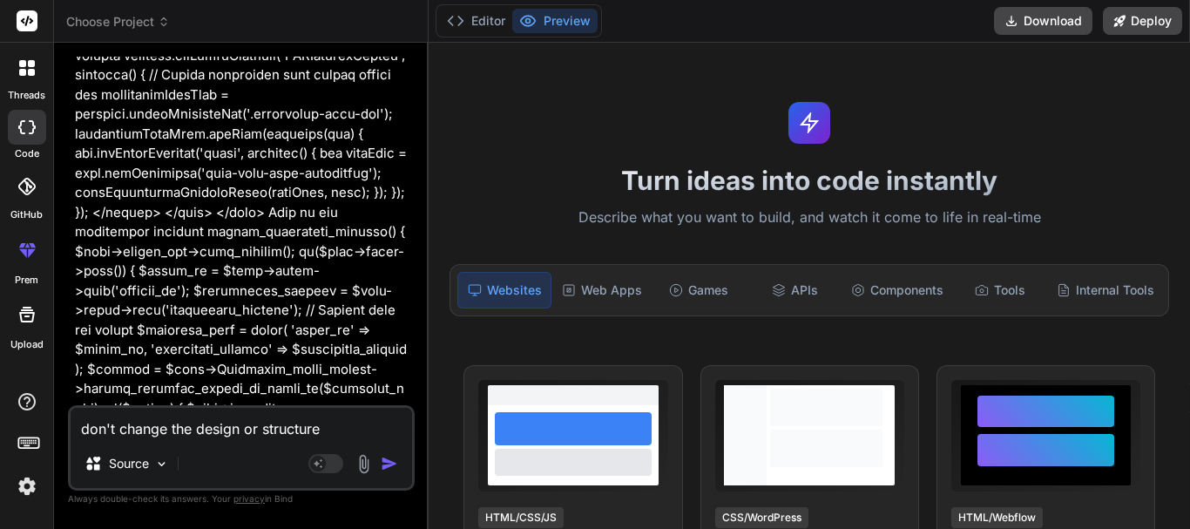
type textarea "don't change the design or structure j"
type textarea "x"
type textarea "don't change the design or structure ju"
type textarea "x"
type textarea "don't change the design or structure jus"
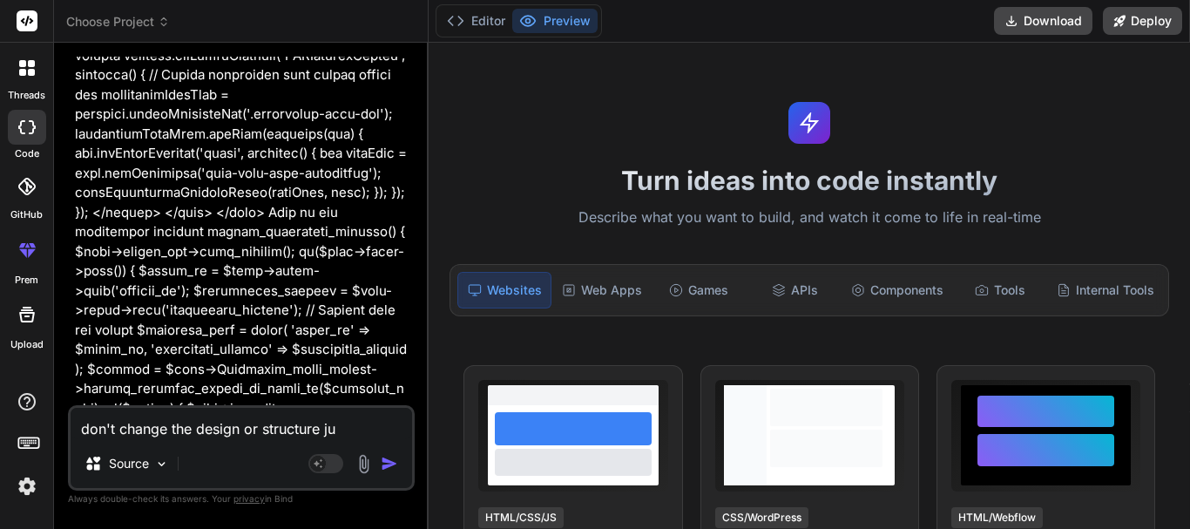
type textarea "x"
type textarea "don't change the design or structure just"
type textarea "x"
type textarea "don't change the design or structure just"
type textarea "x"
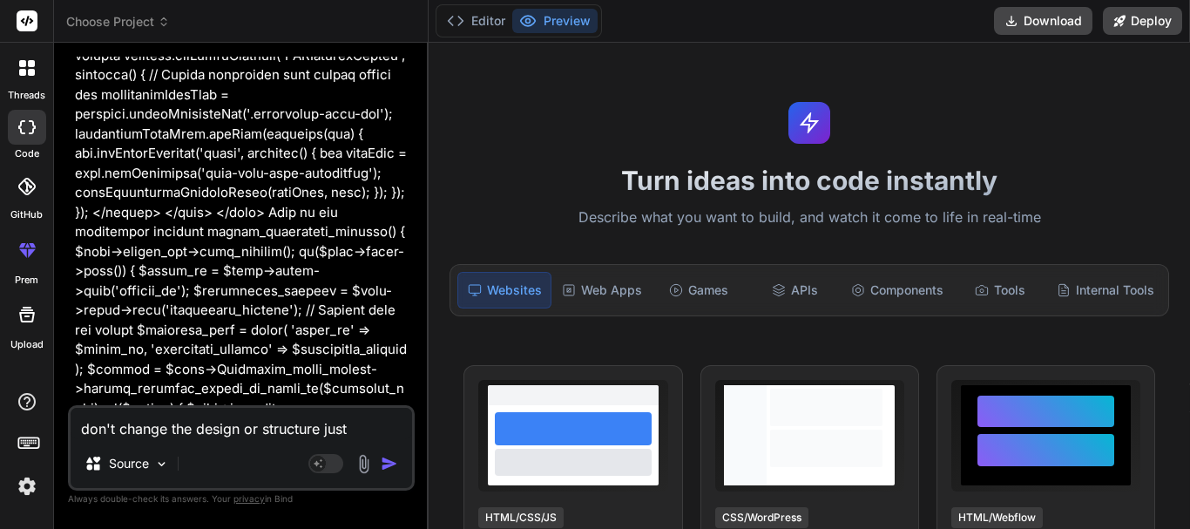
type textarea "don't change the design or structure just b"
type textarea "x"
type textarea "don't change the design or structure just"
type textarea "x"
type textarea "don't change the design or structure just m"
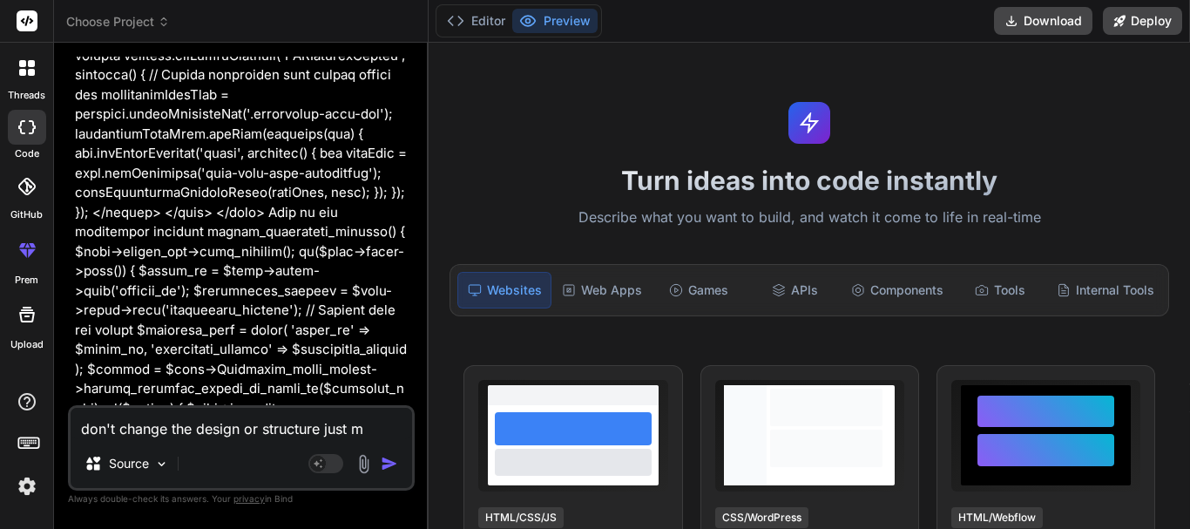
type textarea "x"
type textarea "don't change the design or structure just ma"
type textarea "x"
type textarea "don't change the design or structure just mak"
type textarea "x"
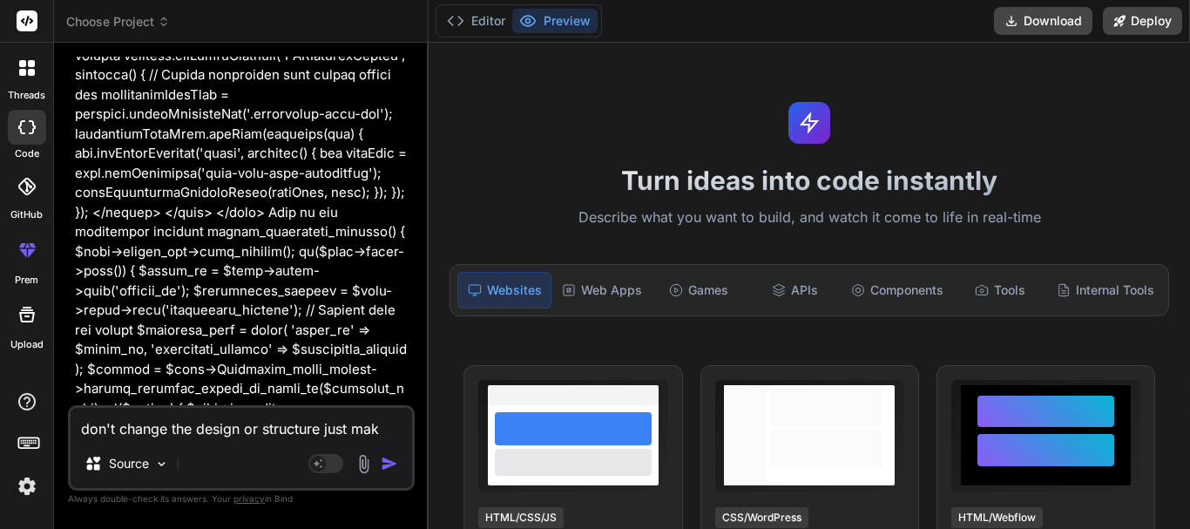
type textarea "don't change the design or structure just make"
type textarea "x"
type textarea "don't change the design or structure just make"
type textarea "x"
type textarea "don't change the design or structure just make i"
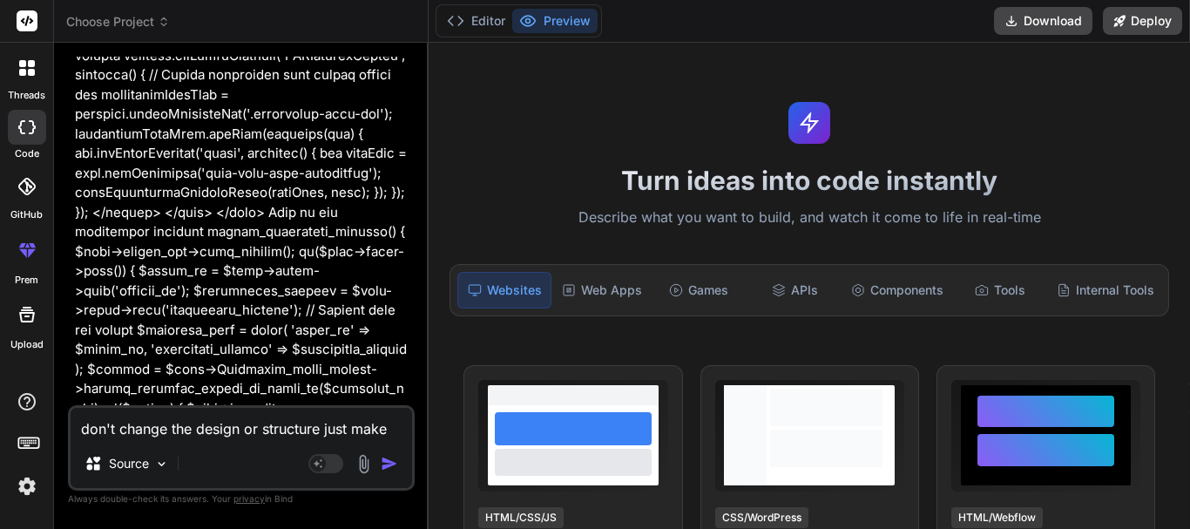
type textarea "x"
type textarea "don't change the design or structure just make it"
type textarea "x"
type textarea "don't change the design or structure just make it"
type textarea "x"
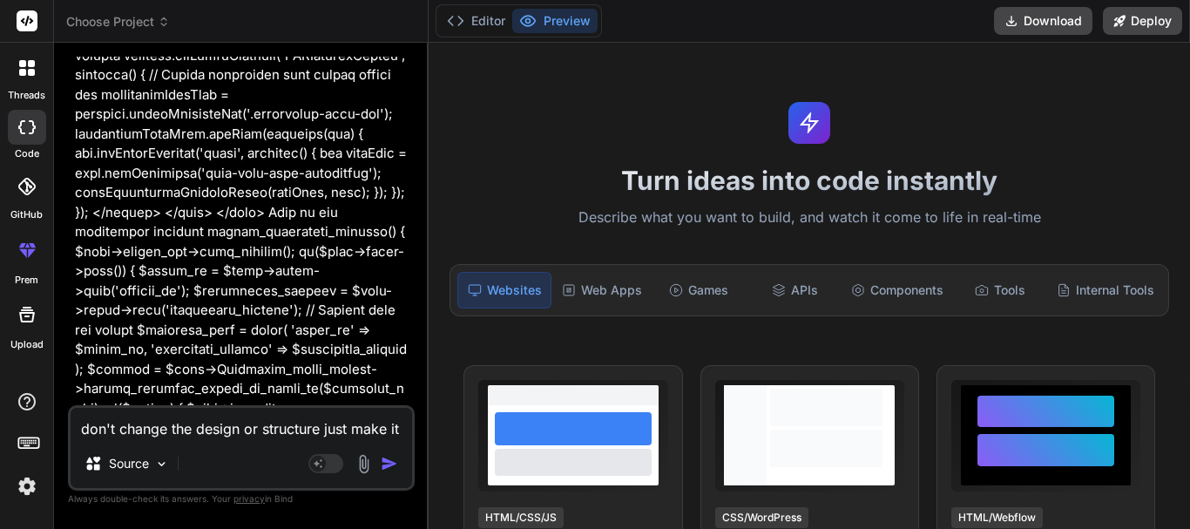
type textarea "don't change the design or structure just make it w"
type textarea "x"
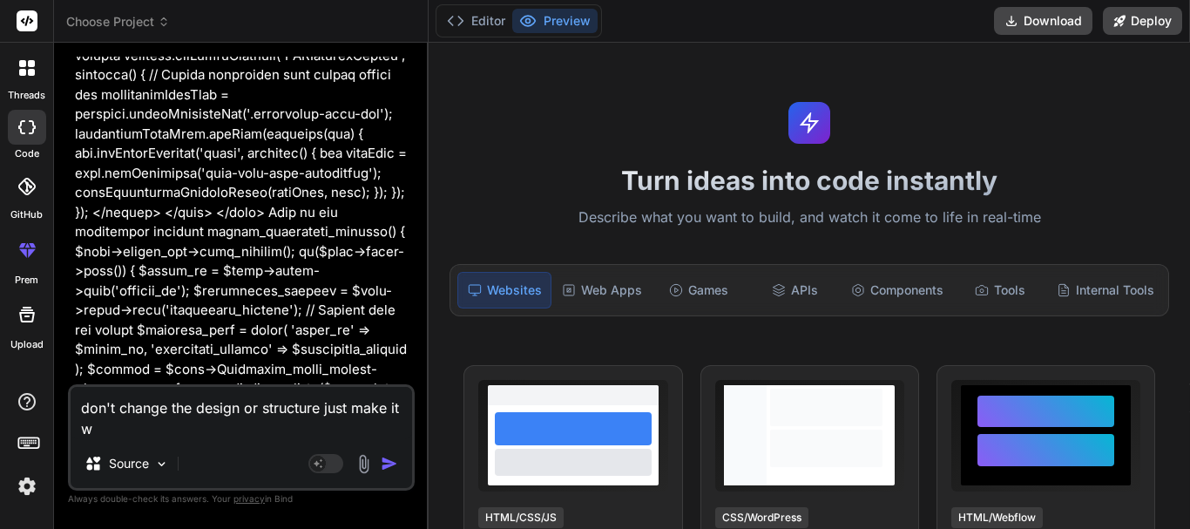
type textarea "don't change the design or structure just make it wo"
type textarea "x"
type textarea "don't change the design or structure just make it wor"
type textarea "x"
type textarea "don't change the design or structure just make it work"
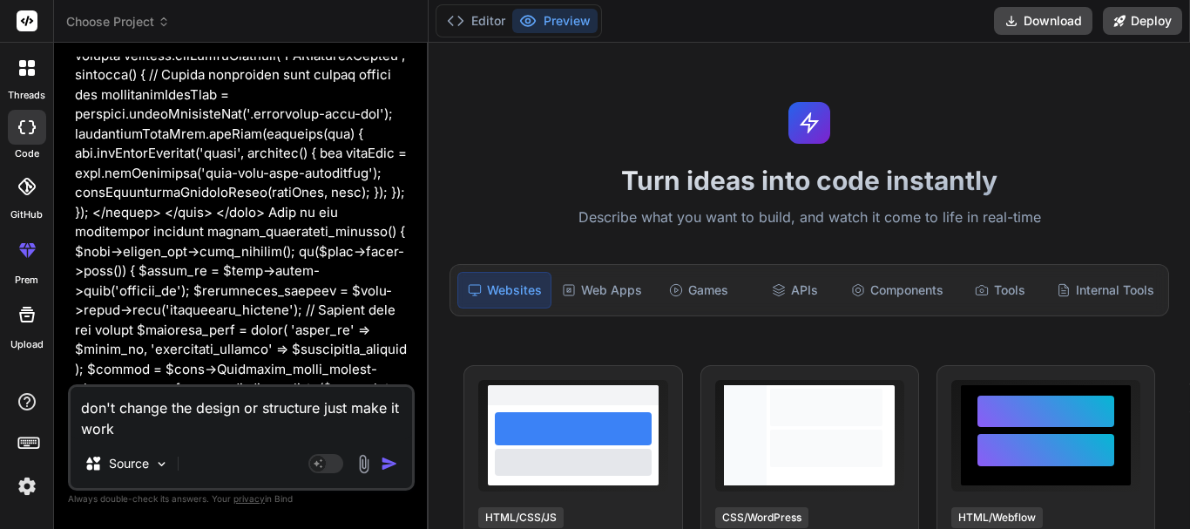
type textarea "x"
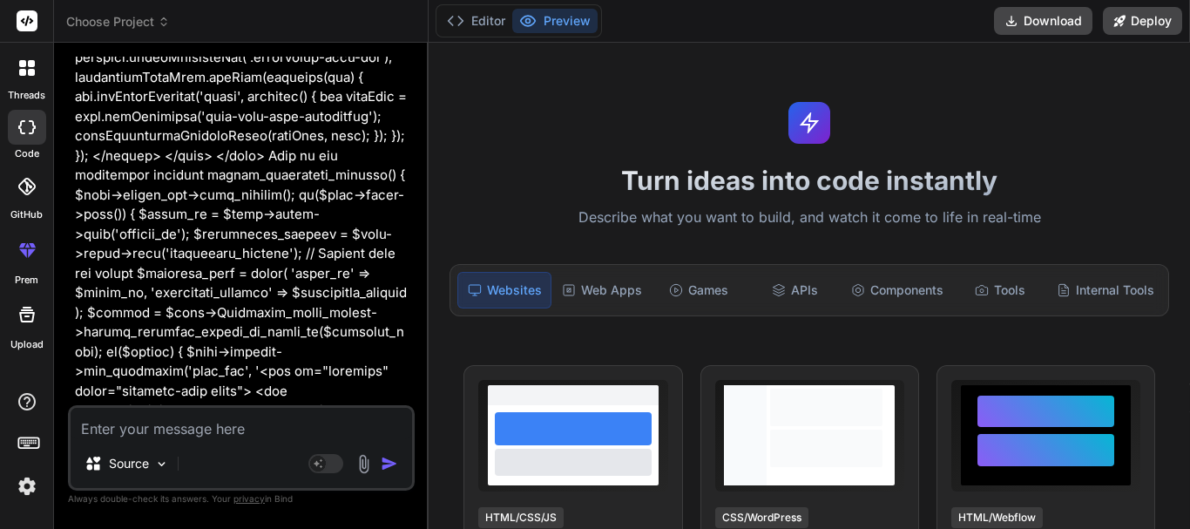
scroll to position [19922, 0]
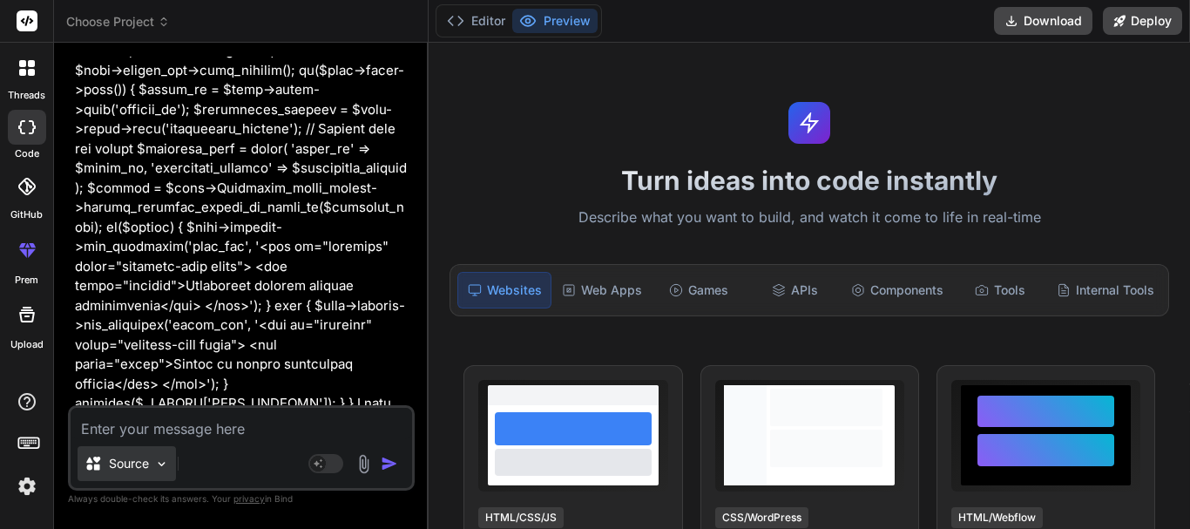
click at [164, 457] on img at bounding box center [161, 463] width 15 height 15
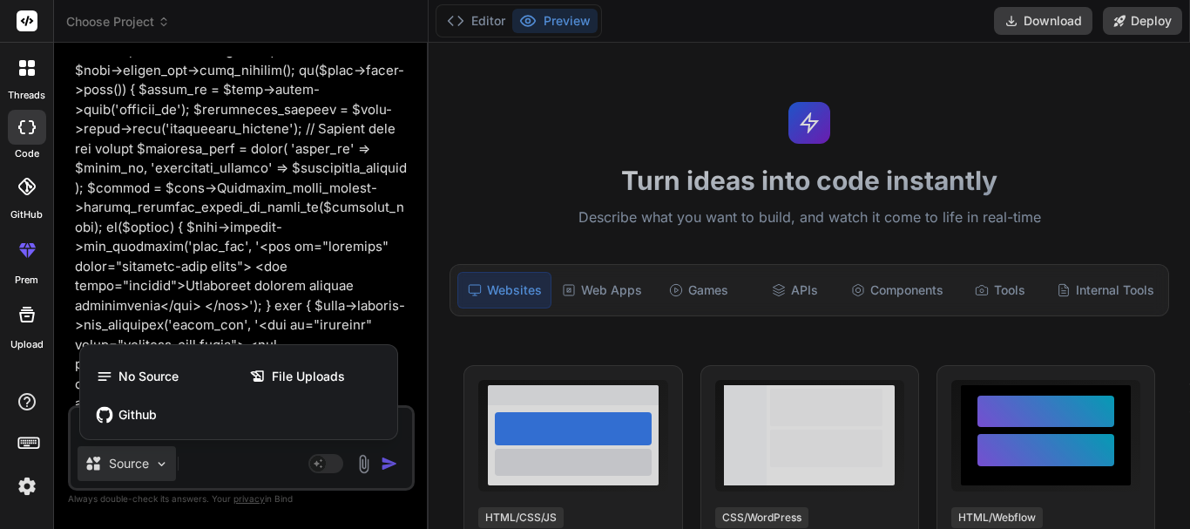
click at [221, 270] on div at bounding box center [595, 264] width 1190 height 529
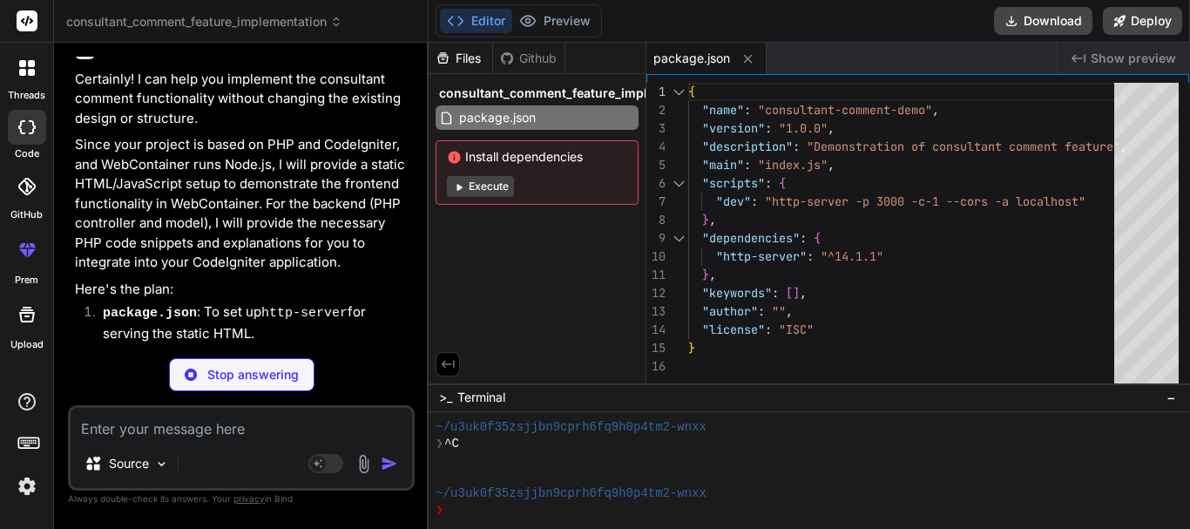
scroll to position [20758, 0]
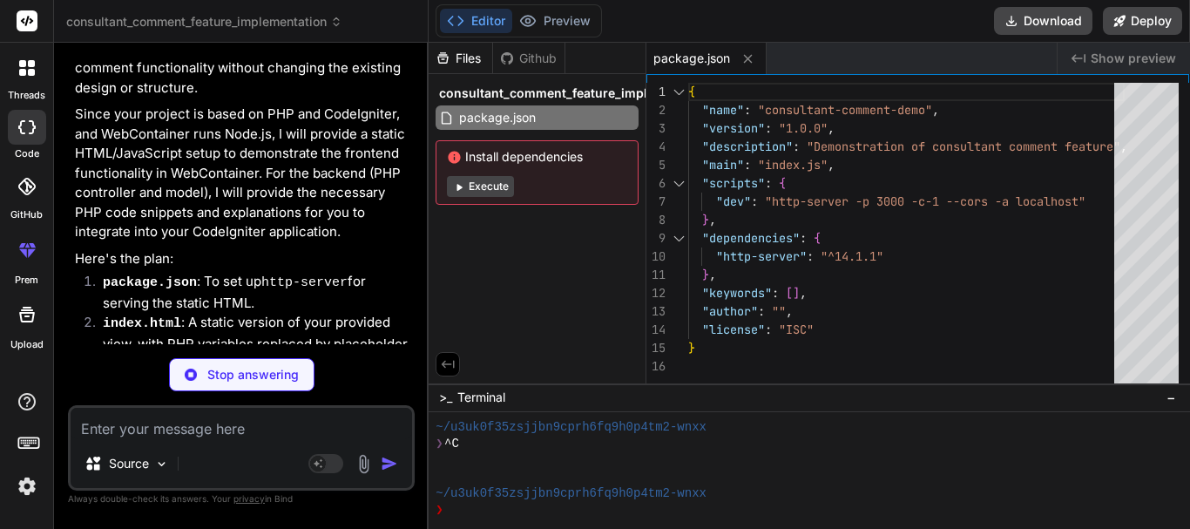
type textarea "x"
type textarea "</body> </html>"
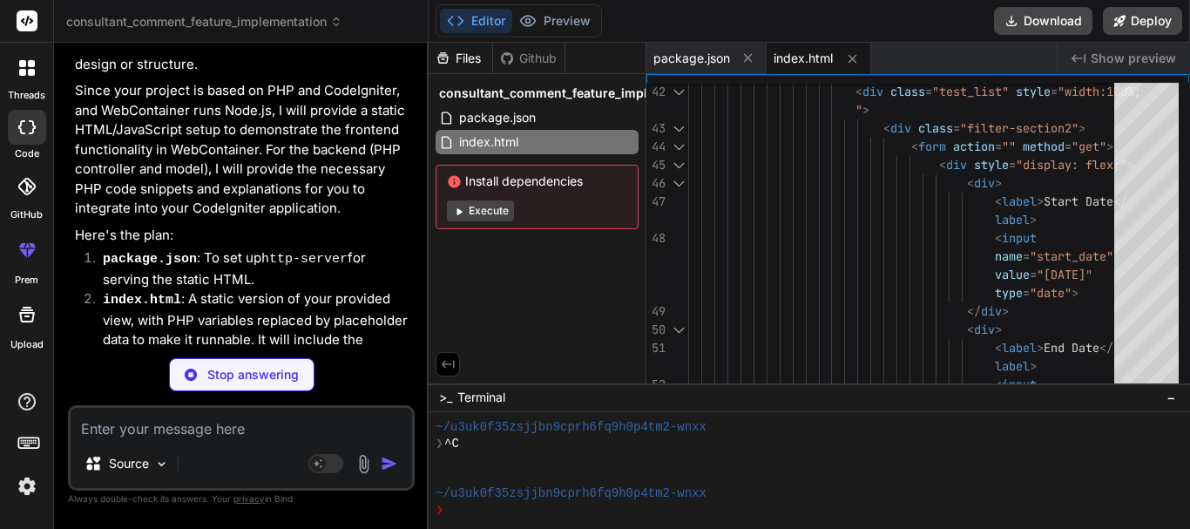
scroll to position [20785, 0]
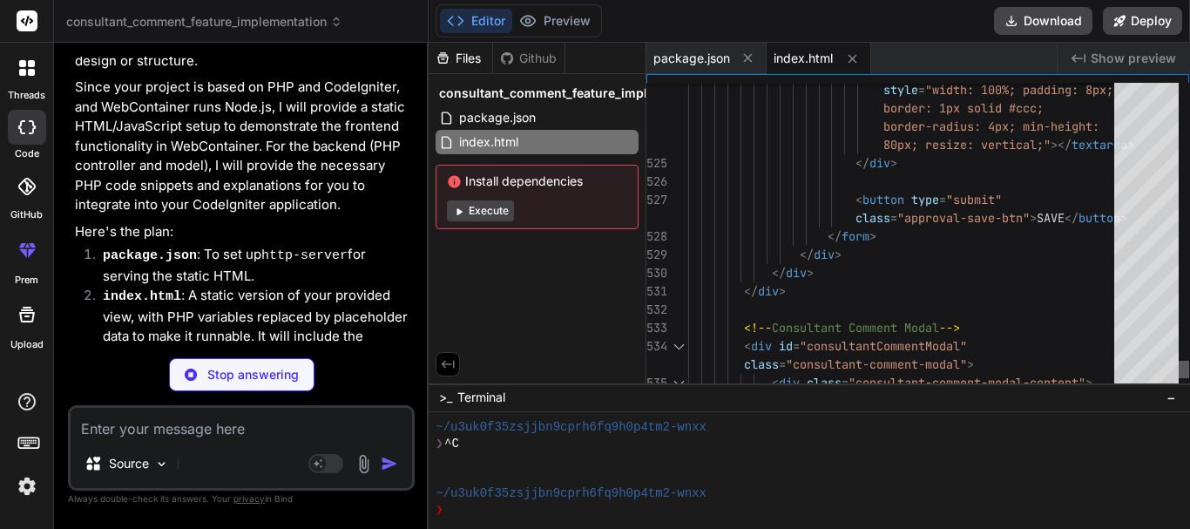
click at [1187, 378] on div at bounding box center [1183, 369] width 10 height 17
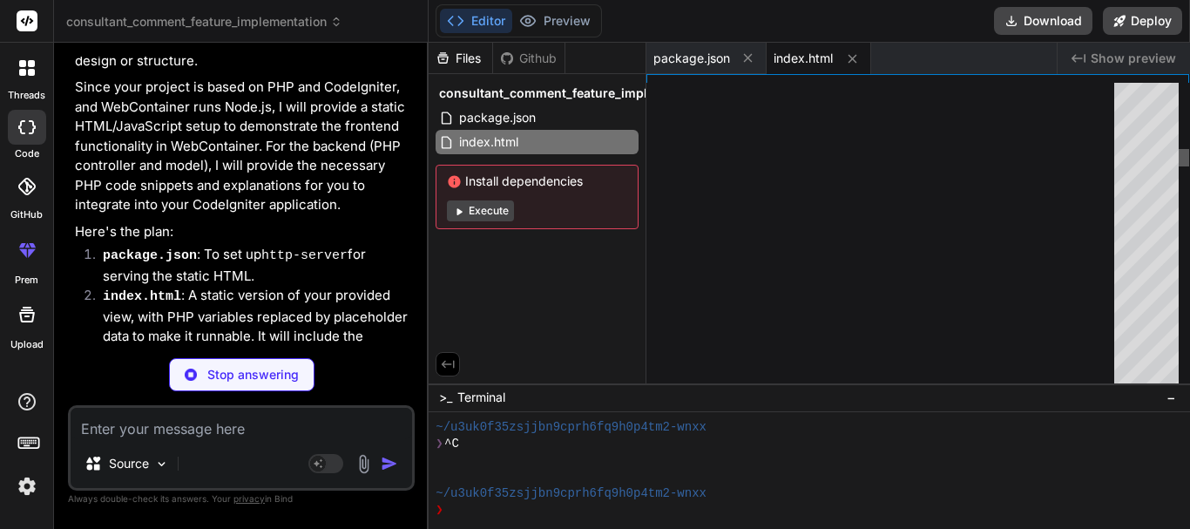
click at [1184, 152] on div at bounding box center [1183, 157] width 10 height 17
type textarea "x"
type textarea "<bindAction type="shell">npm install"
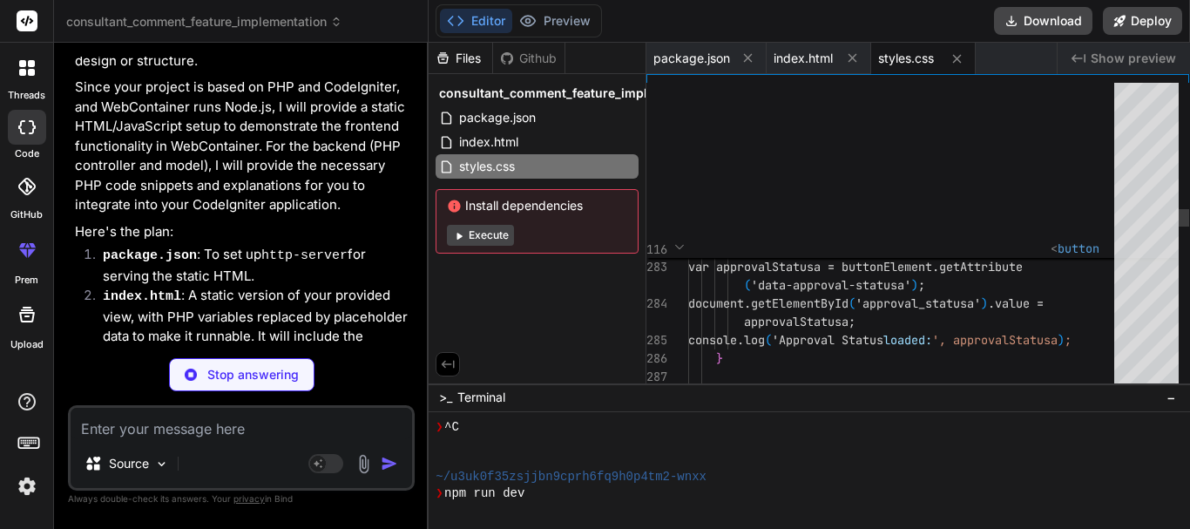
type textarea "x"
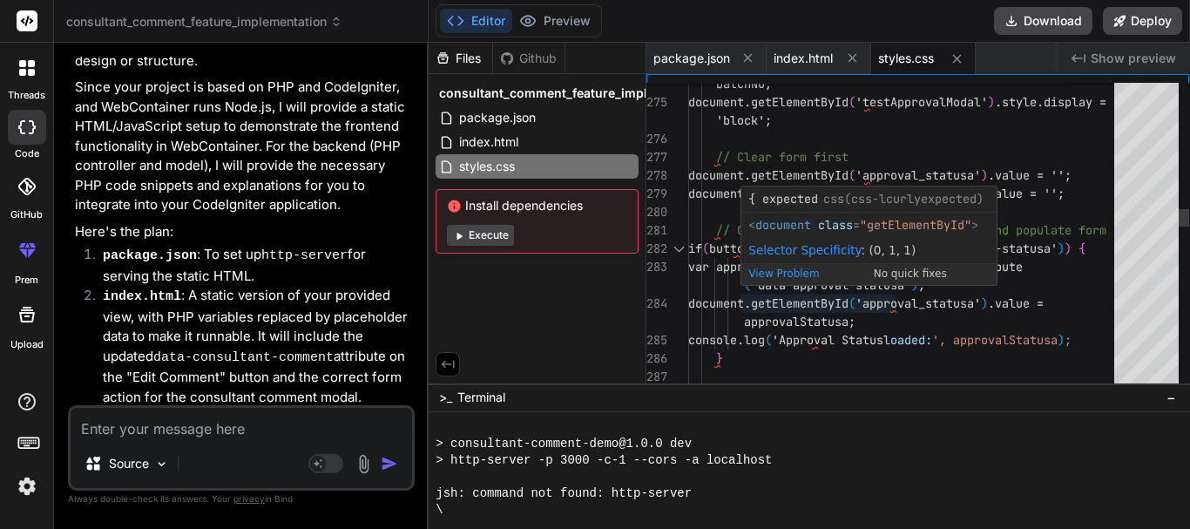
scroll to position [232, 0]
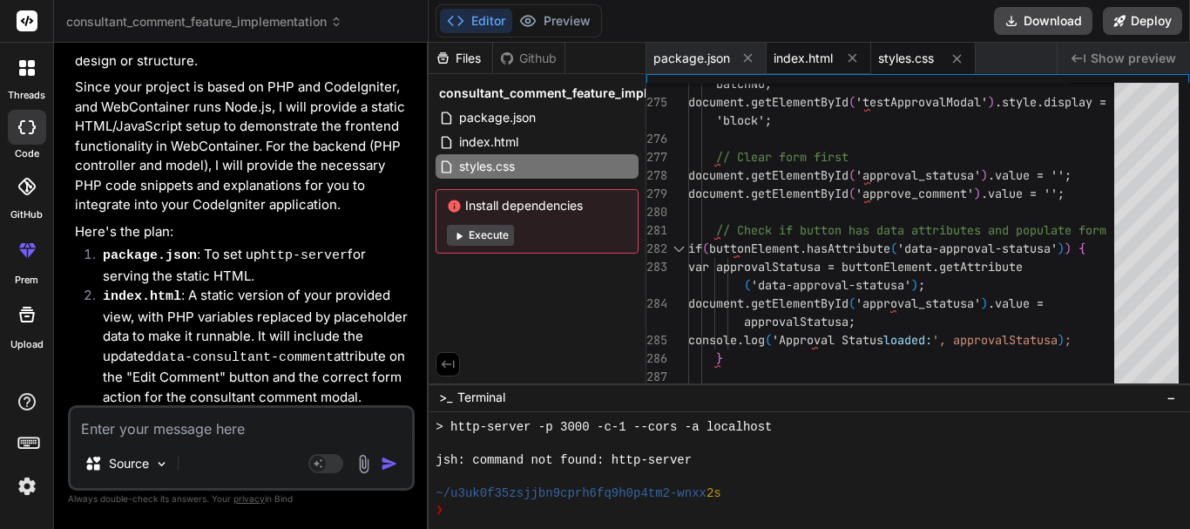
click at [783, 58] on span "index.html" at bounding box center [802, 58] width 59 height 17
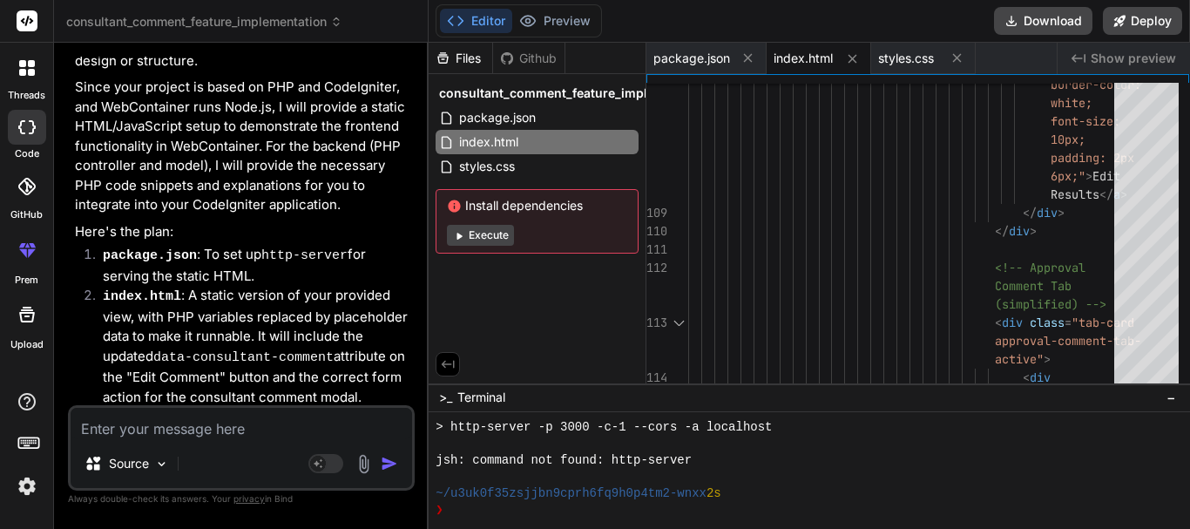
drag, startPoint x: 523, startPoint y: 379, endPoint x: 558, endPoint y: 379, distance: 34.8
click at [558, 379] on div "Files Github consultant_comment_feature_implementation package.json index.html …" at bounding box center [537, 213] width 218 height 340
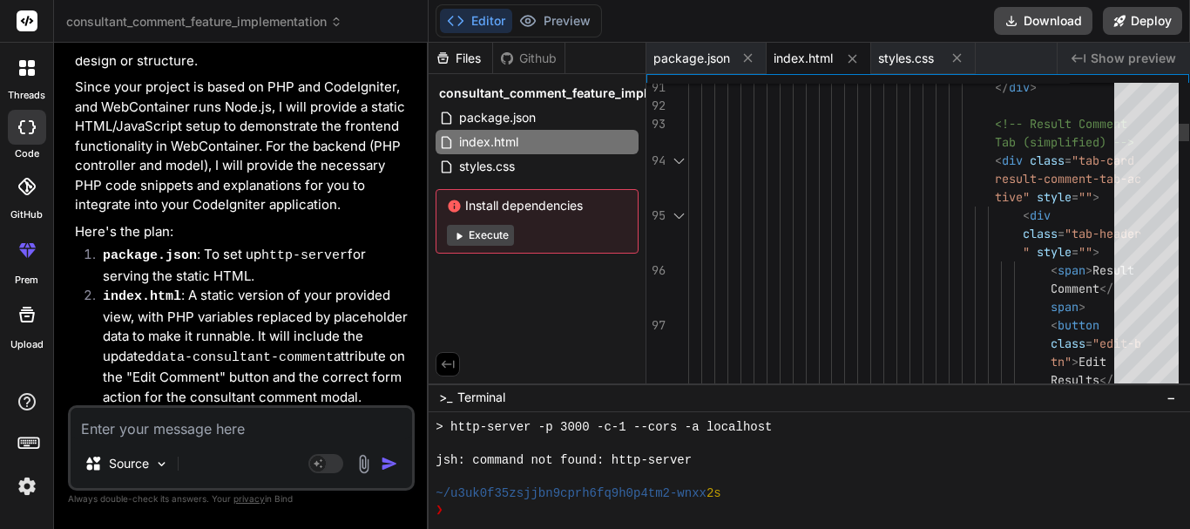
scroll to position [0, 0]
drag, startPoint x: 1052, startPoint y: 306, endPoint x: 1103, endPoint y: 323, distance: 54.3
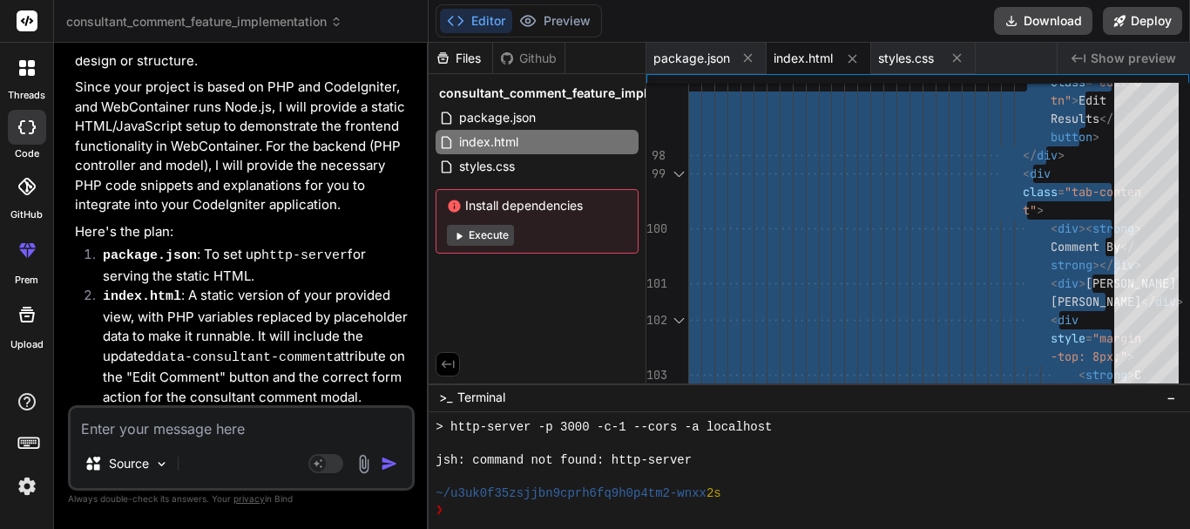
scroll to position [20851, 0]
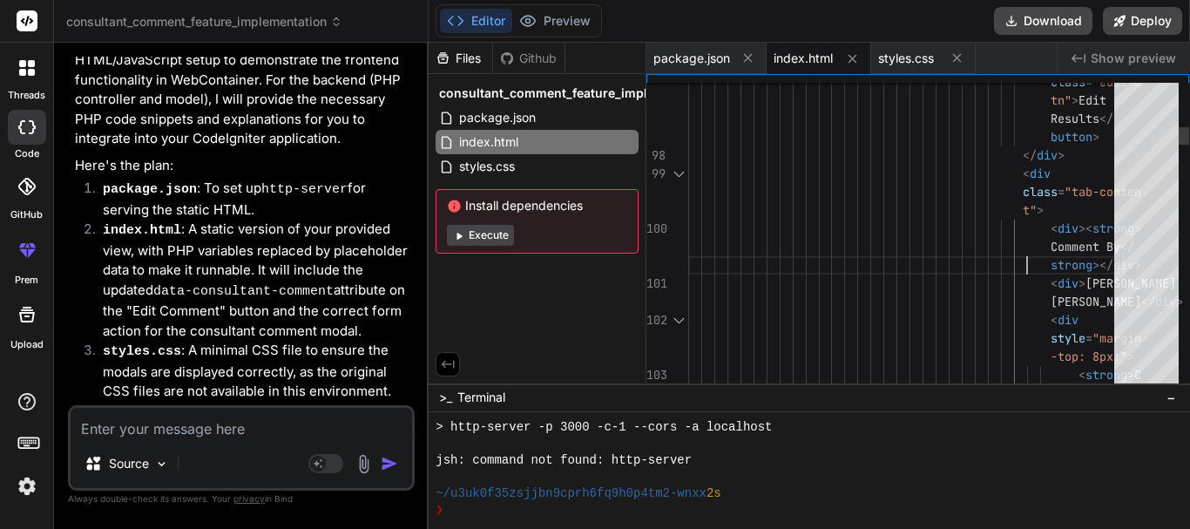
type textarea "<div><strong>Comment By</strong></div> <div>Jane Smith</div> <div style="margin…"
click at [20, 69] on icon at bounding box center [27, 68] width 16 height 16
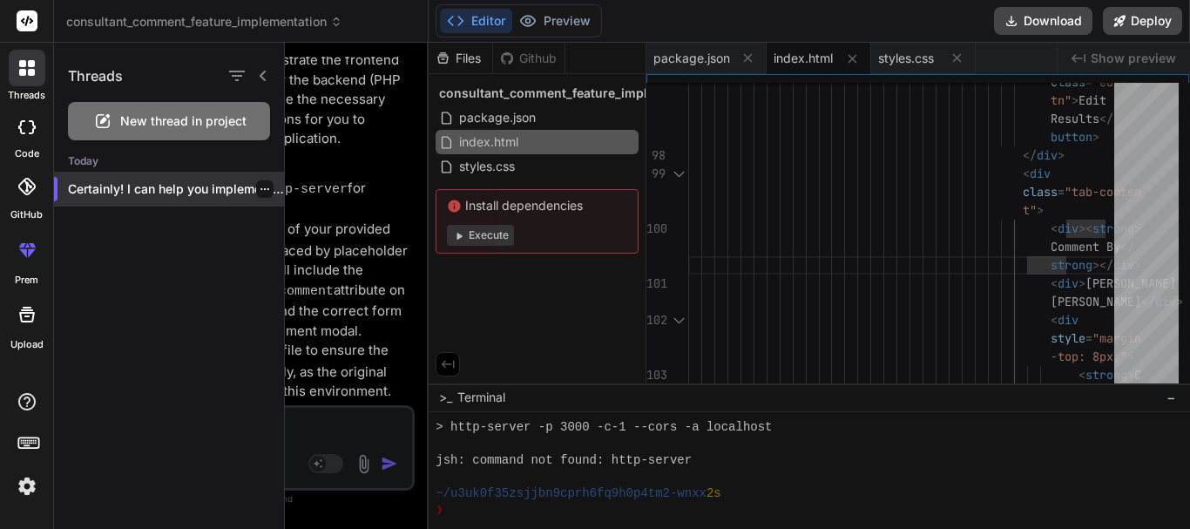
click at [260, 187] on icon "button" at bounding box center [265, 189] width 10 height 10
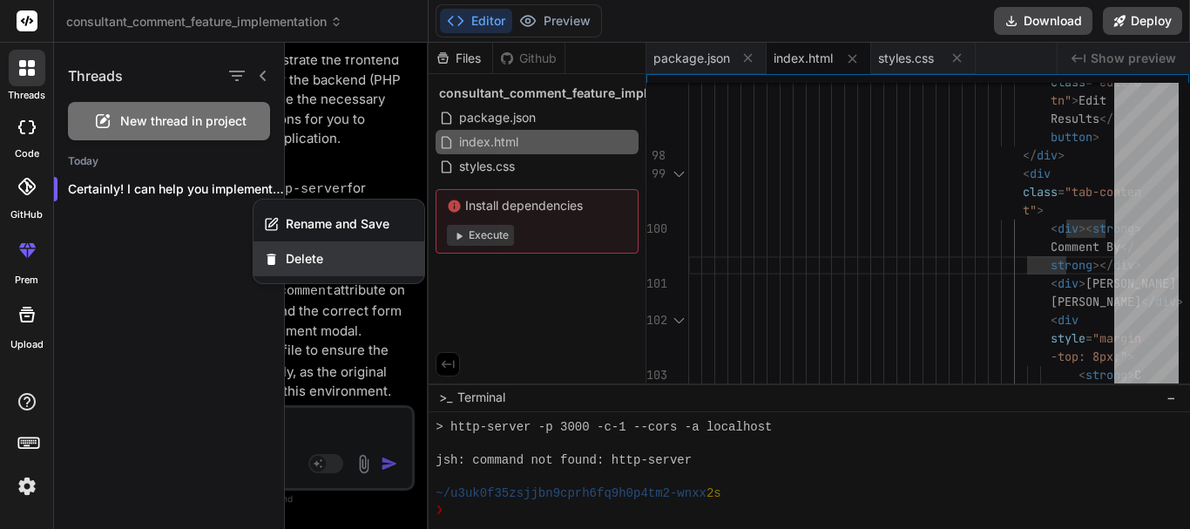
click at [287, 244] on div "Delete" at bounding box center [338, 258] width 171 height 35
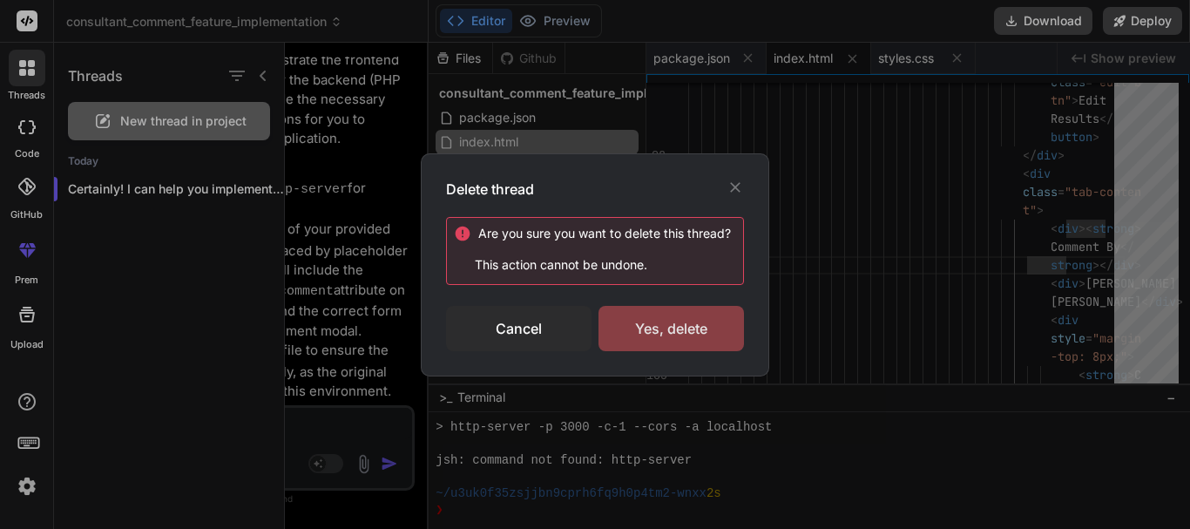
click at [695, 329] on div "Yes, delete" at bounding box center [670, 328] width 145 height 45
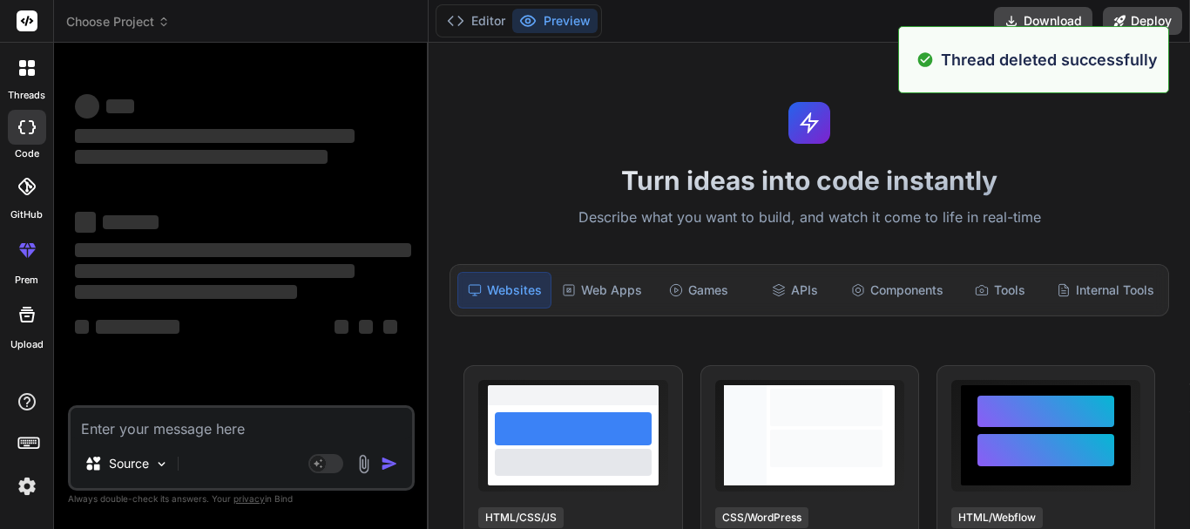
scroll to position [298, 0]
type textarea "x"
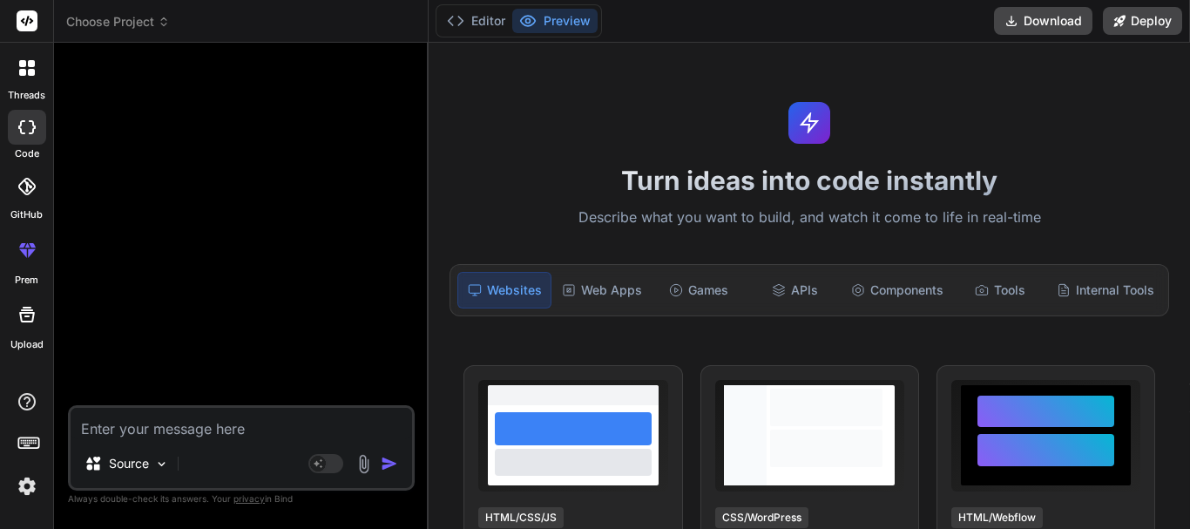
click at [137, 428] on textarea at bounding box center [241, 423] width 341 height 31
paste textarea "This is the view <!DOCTYPE html> <html> <?php $this->load->view('template/heade…"
type textarea "This is the view <!DOCTYPE html> <html> <?php $this->load->view('template/heade…"
type textarea "x"
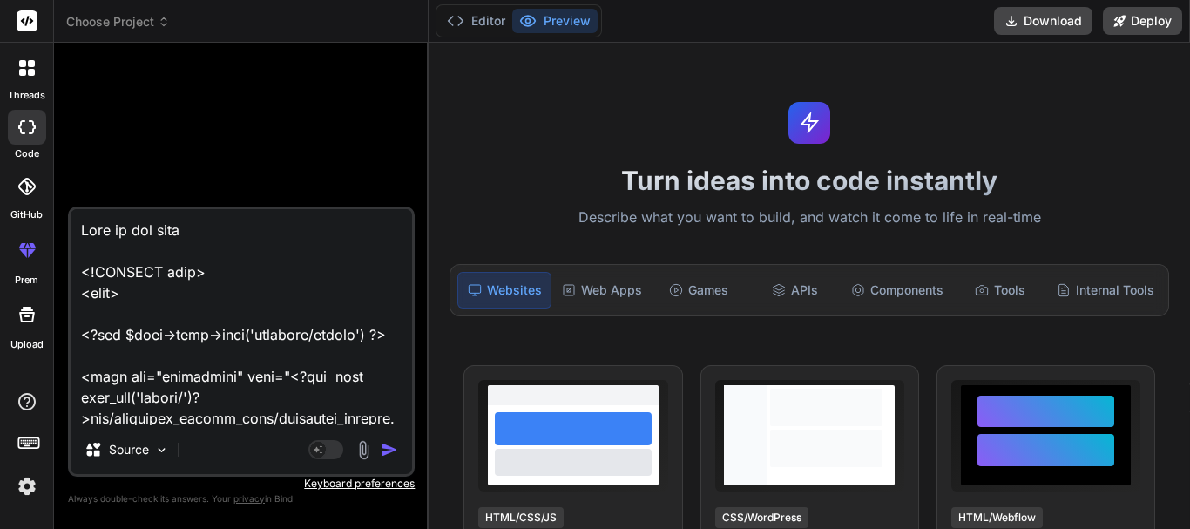
scroll to position [45417, 0]
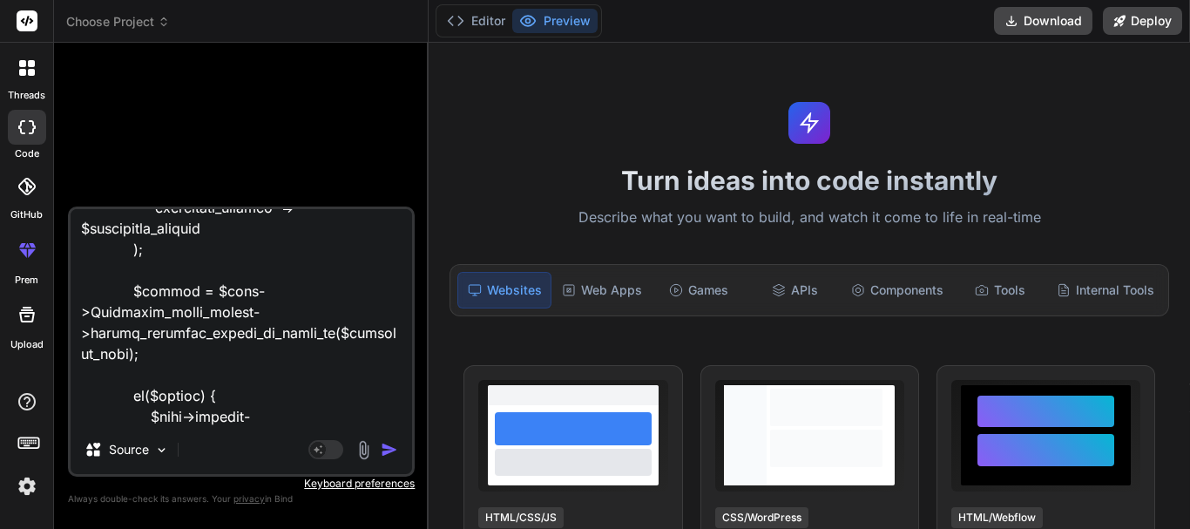
type textarea "This is the view <!DOCTYPE html> <html> <?php $this->load->view('template/heade…"
click at [388, 452] on img "button" at bounding box center [389, 449] width 17 height 17
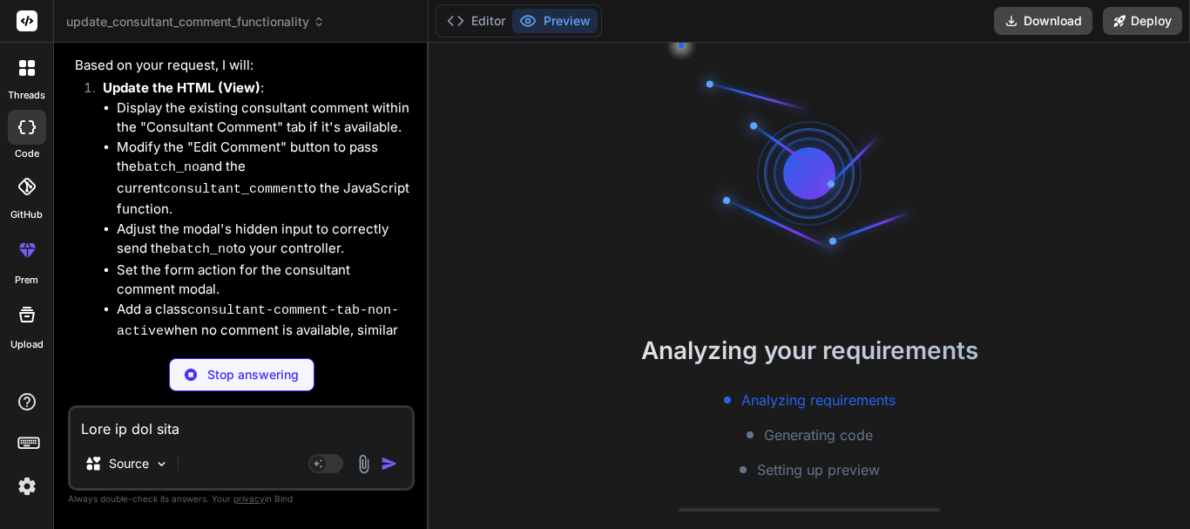
scroll to position [20497, 0]
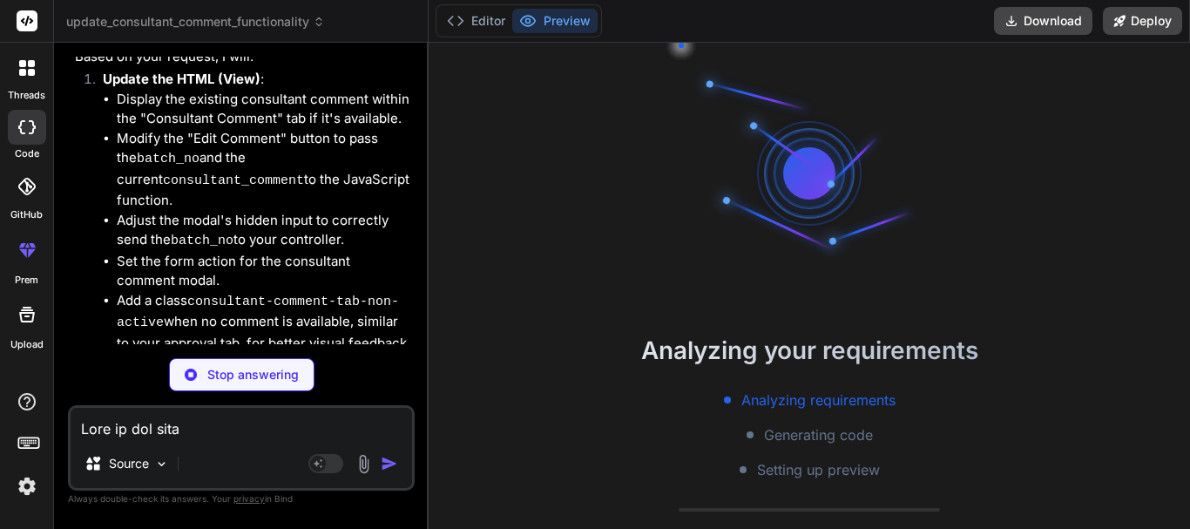
type textarea "x"
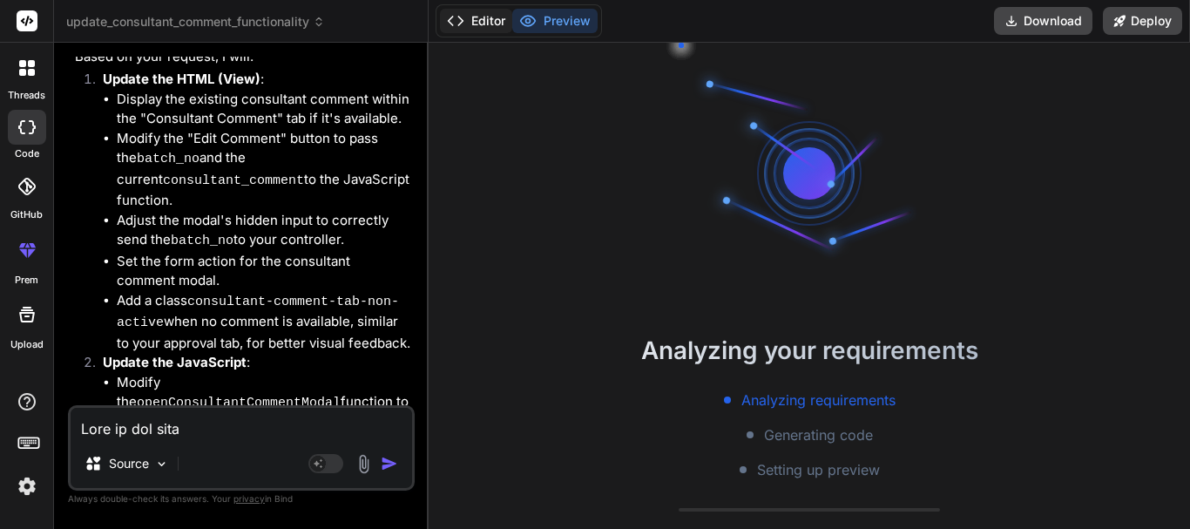
click at [478, 23] on button "Editor" at bounding box center [476, 21] width 72 height 24
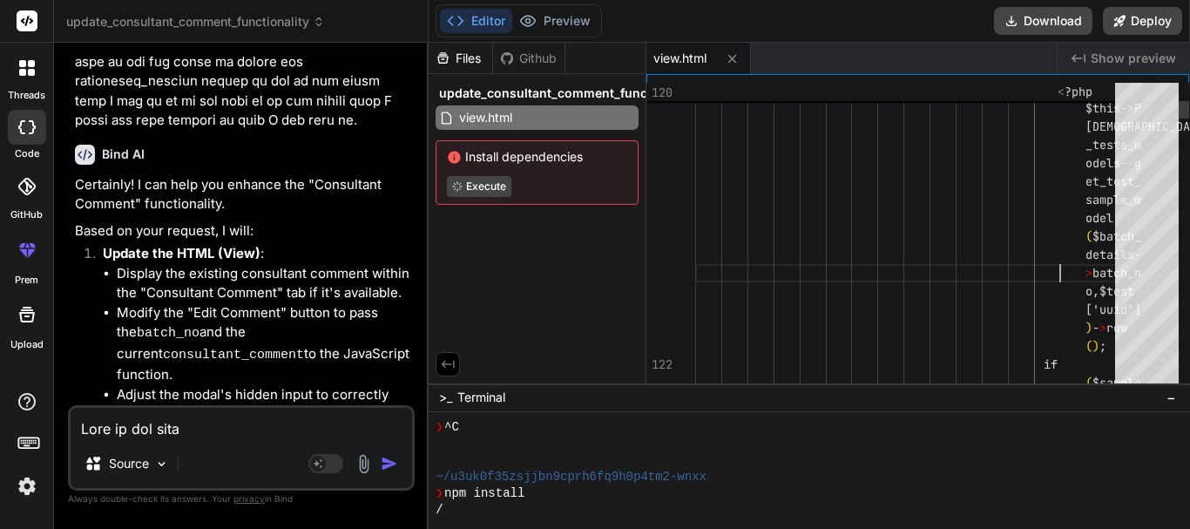
scroll to position [0, 0]
type textarea "<!DOCTYPE html> <html> <?php $this->load->view('template/header') ?> <link rel=…"
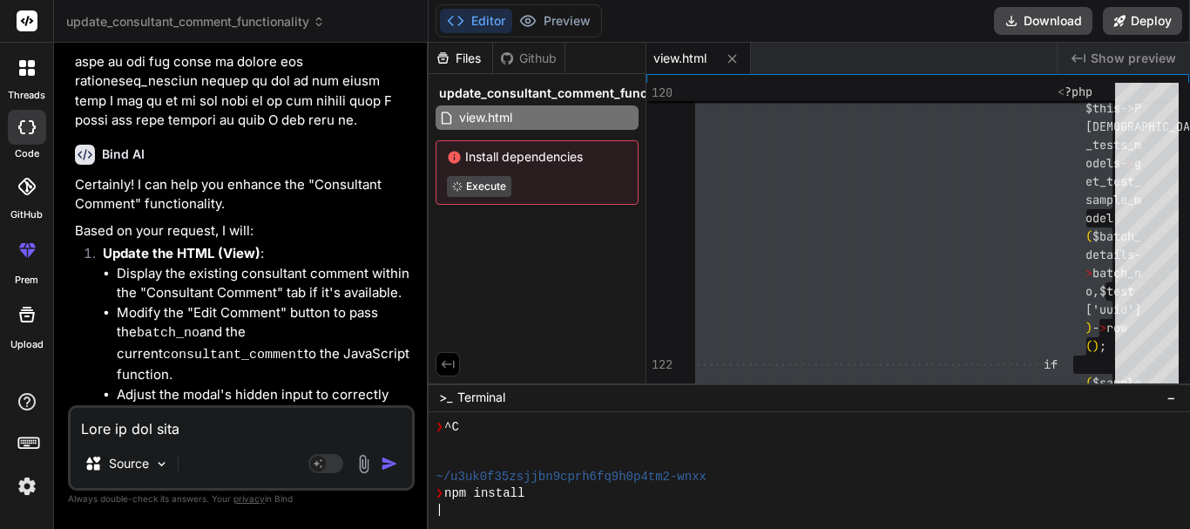
type textarea "x"
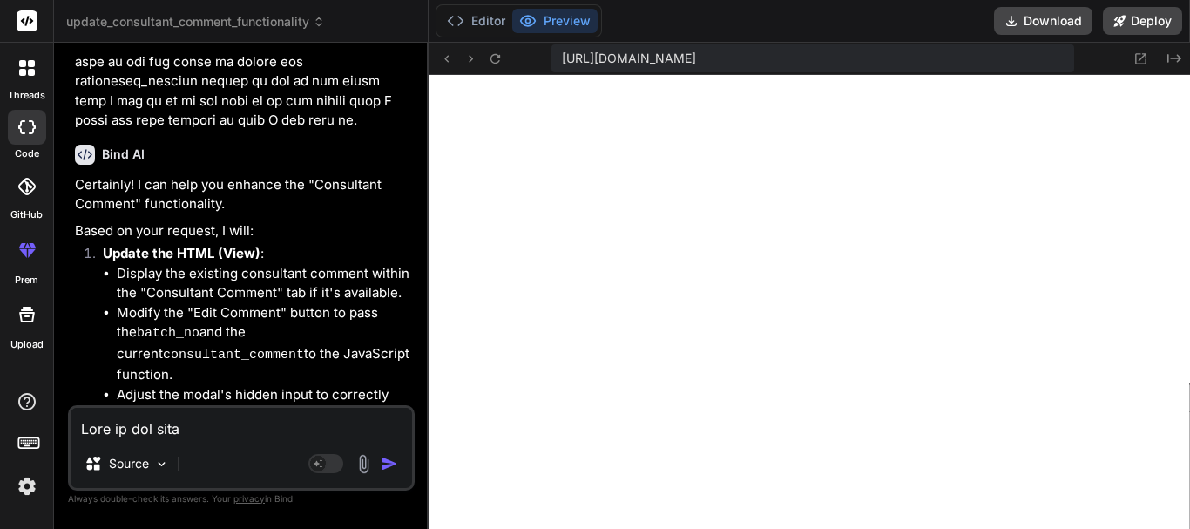
scroll to position [1109, 0]
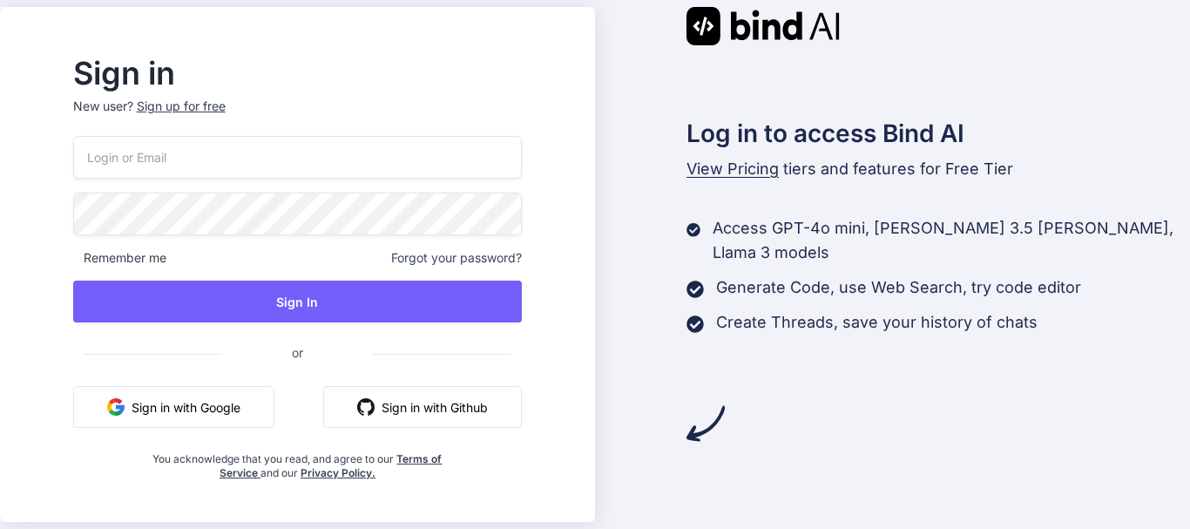
click at [229, 412] on button "Sign in with Google" at bounding box center [173, 407] width 201 height 42
click at [166, 413] on button "Sign in with Google" at bounding box center [173, 407] width 201 height 42
